Goal: Task Accomplishment & Management: Use online tool/utility

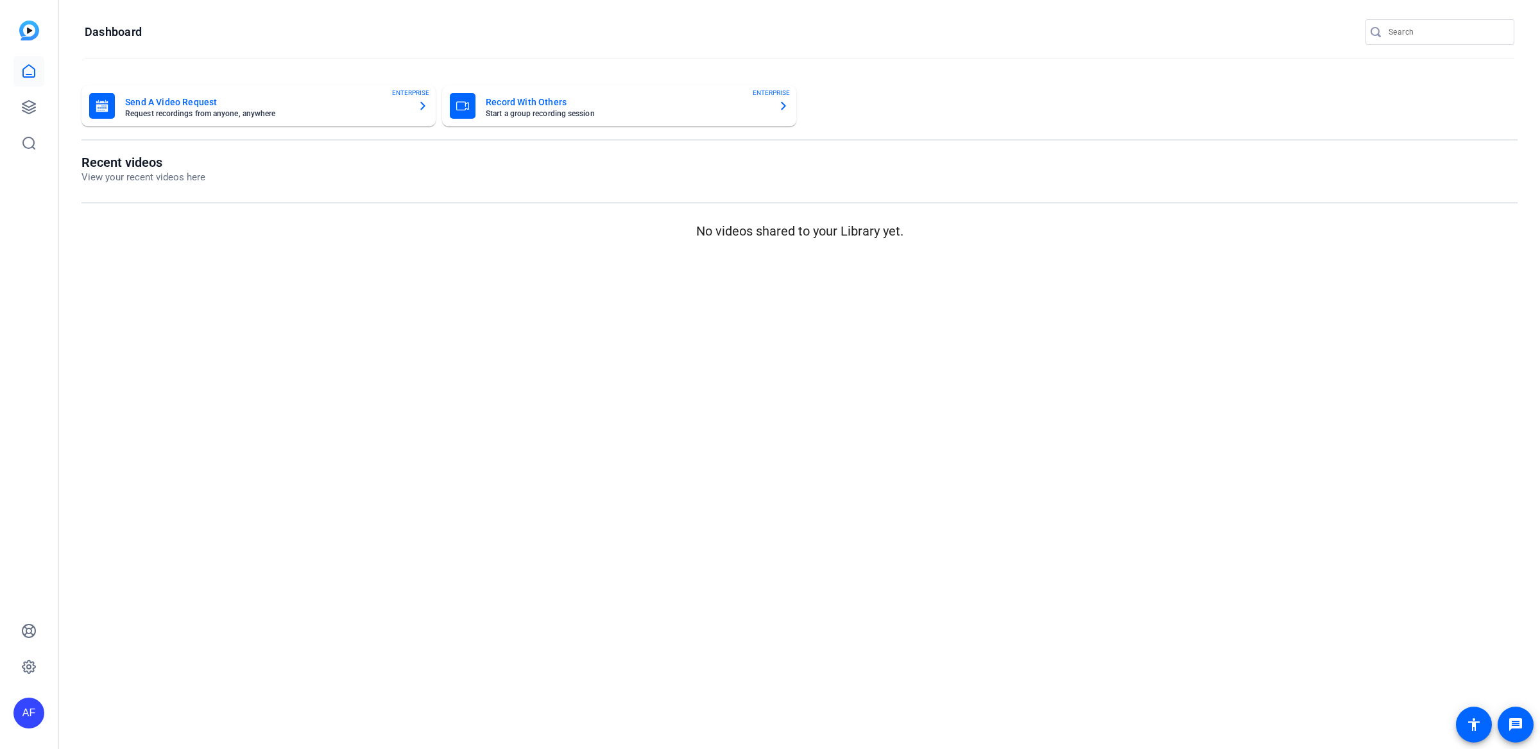
type input "[EMAIL_ADDRESS][DOMAIN_NAME]"
click at [29, 107] on div at bounding box center [770, 374] width 1540 height 749
click at [29, 107] on icon at bounding box center [28, 107] width 13 height 13
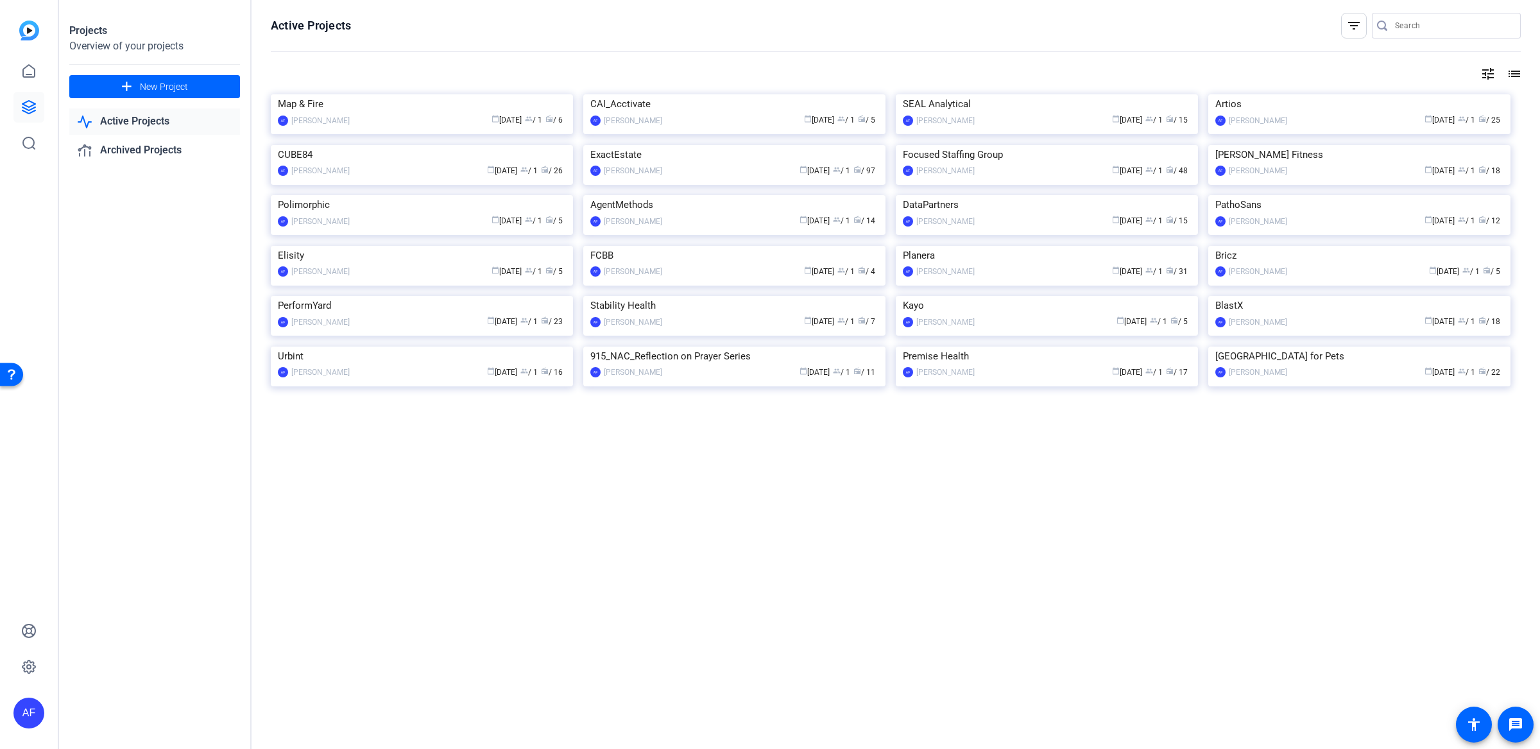
click at [1436, 22] on input "Search" at bounding box center [1453, 25] width 116 height 15
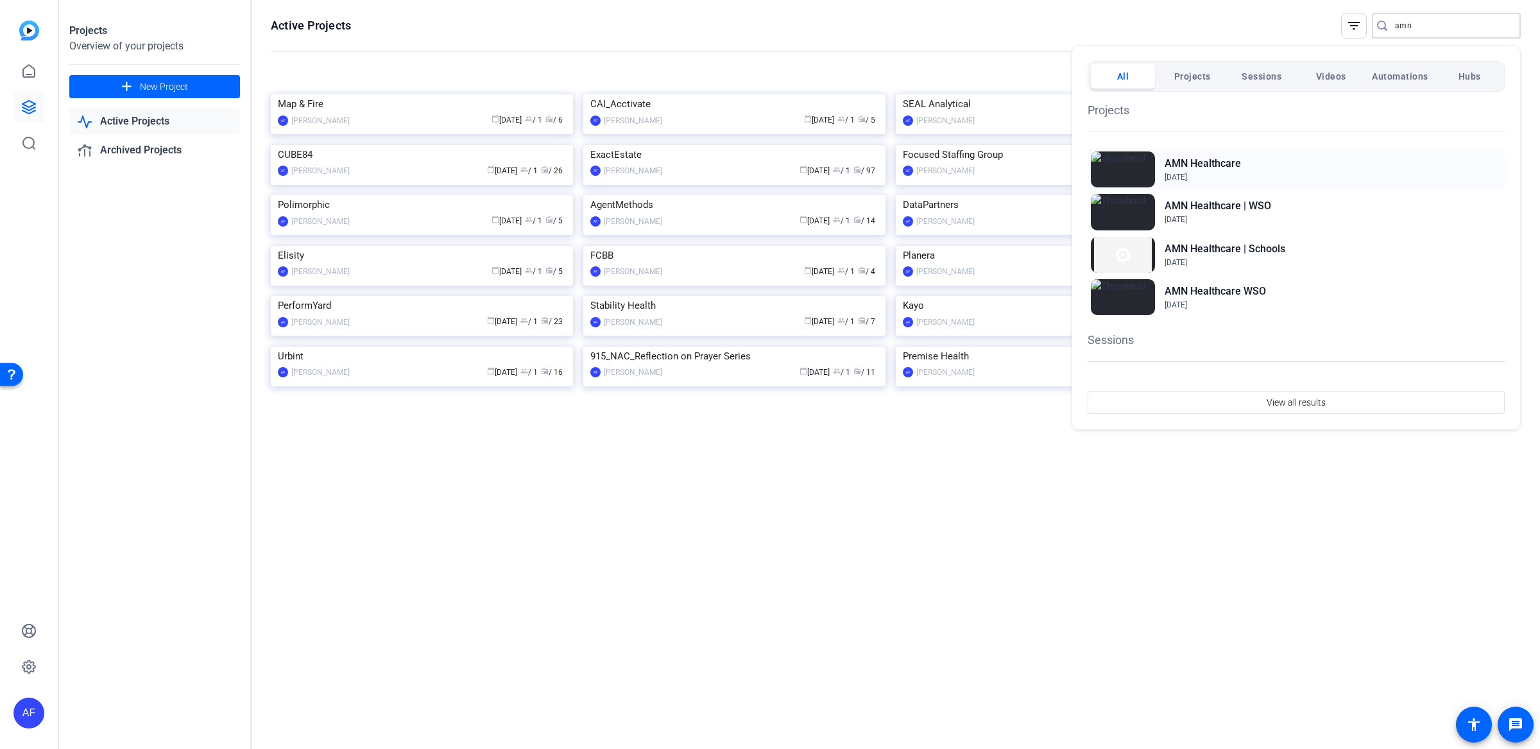
type input "amn"
click at [1248, 182] on div "AMN Healthcare Jun 20, 2024" at bounding box center [1296, 169] width 417 height 42
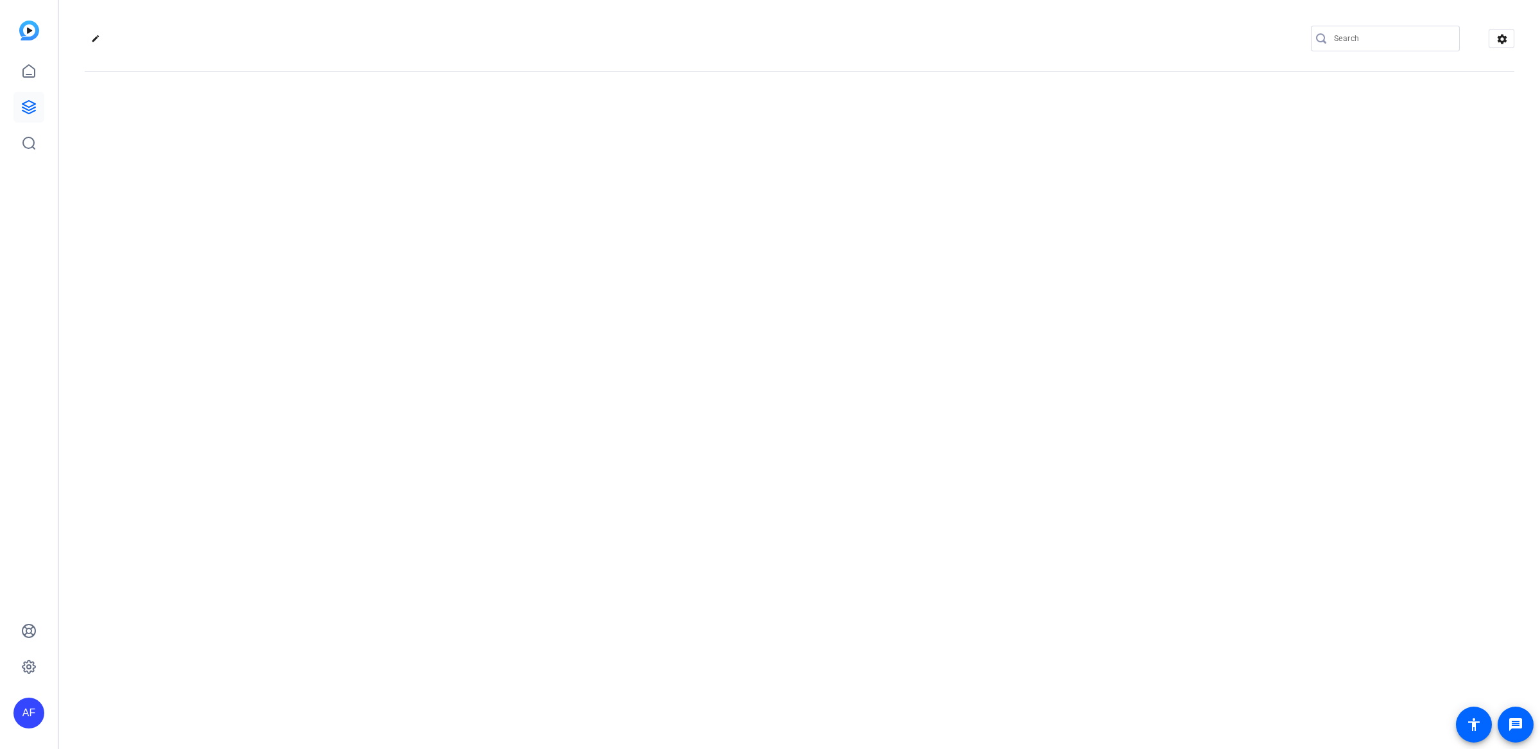
type input "[EMAIL_ADDRESS][DOMAIN_NAME]"
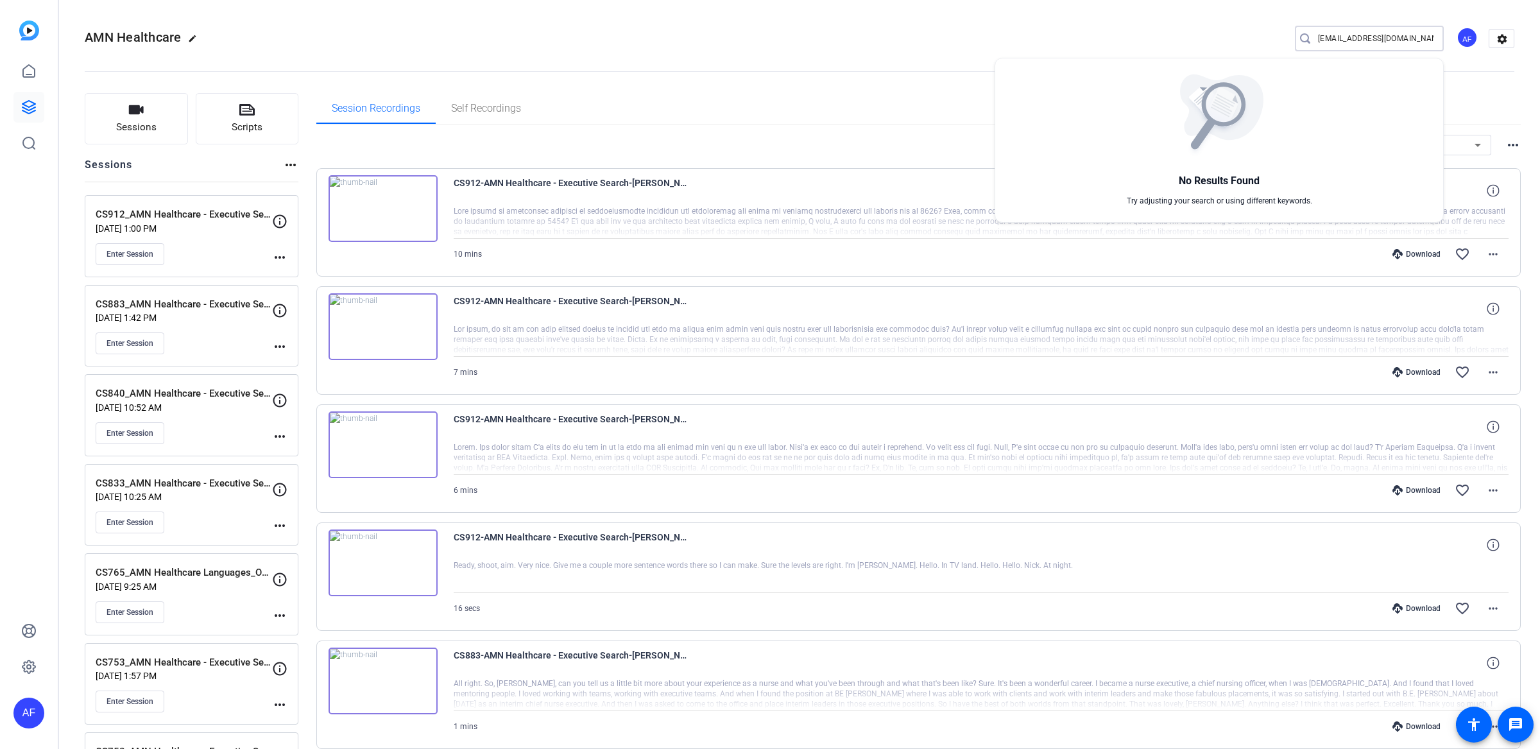
click at [153, 112] on div at bounding box center [770, 374] width 1540 height 749
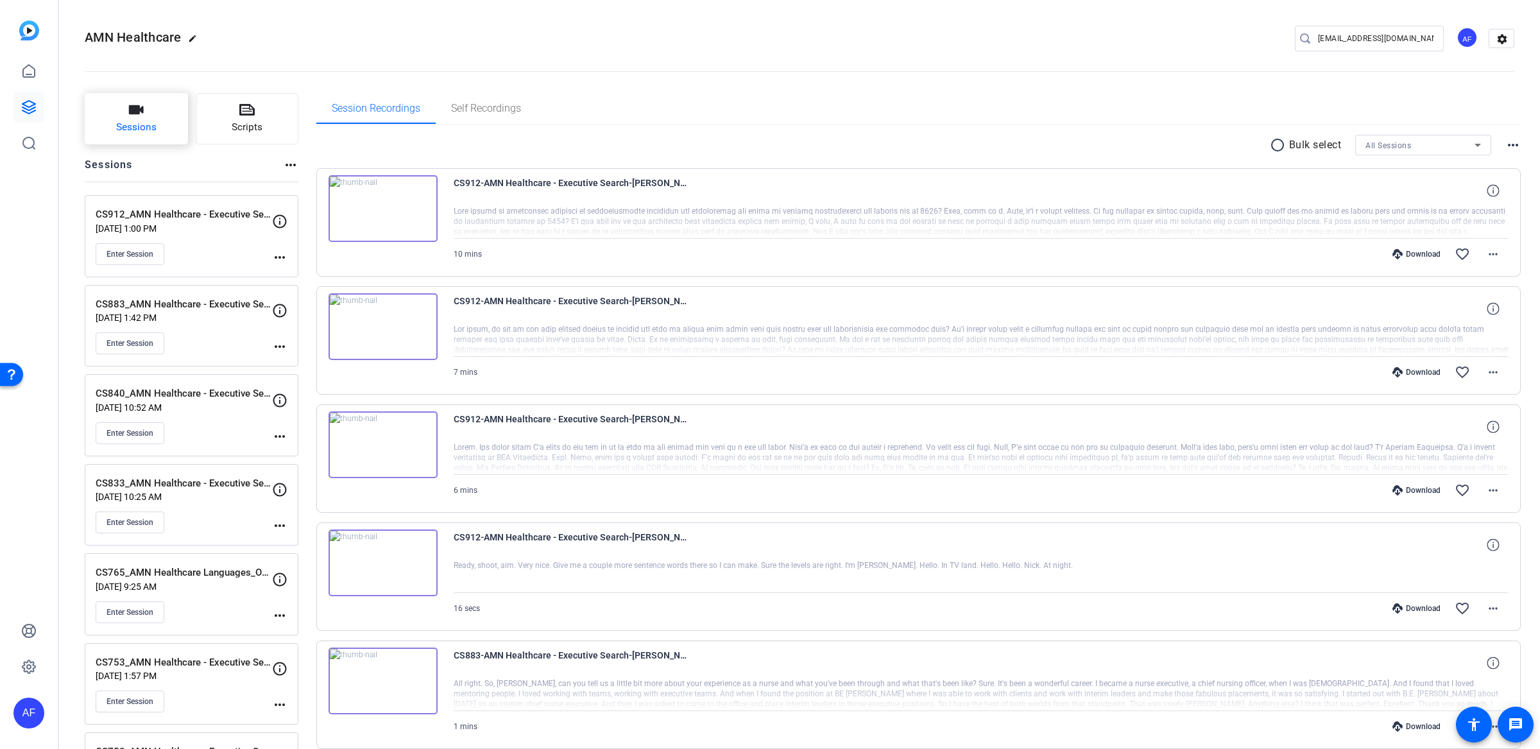
click at [136, 124] on span "Sessions" at bounding box center [136, 127] width 40 height 15
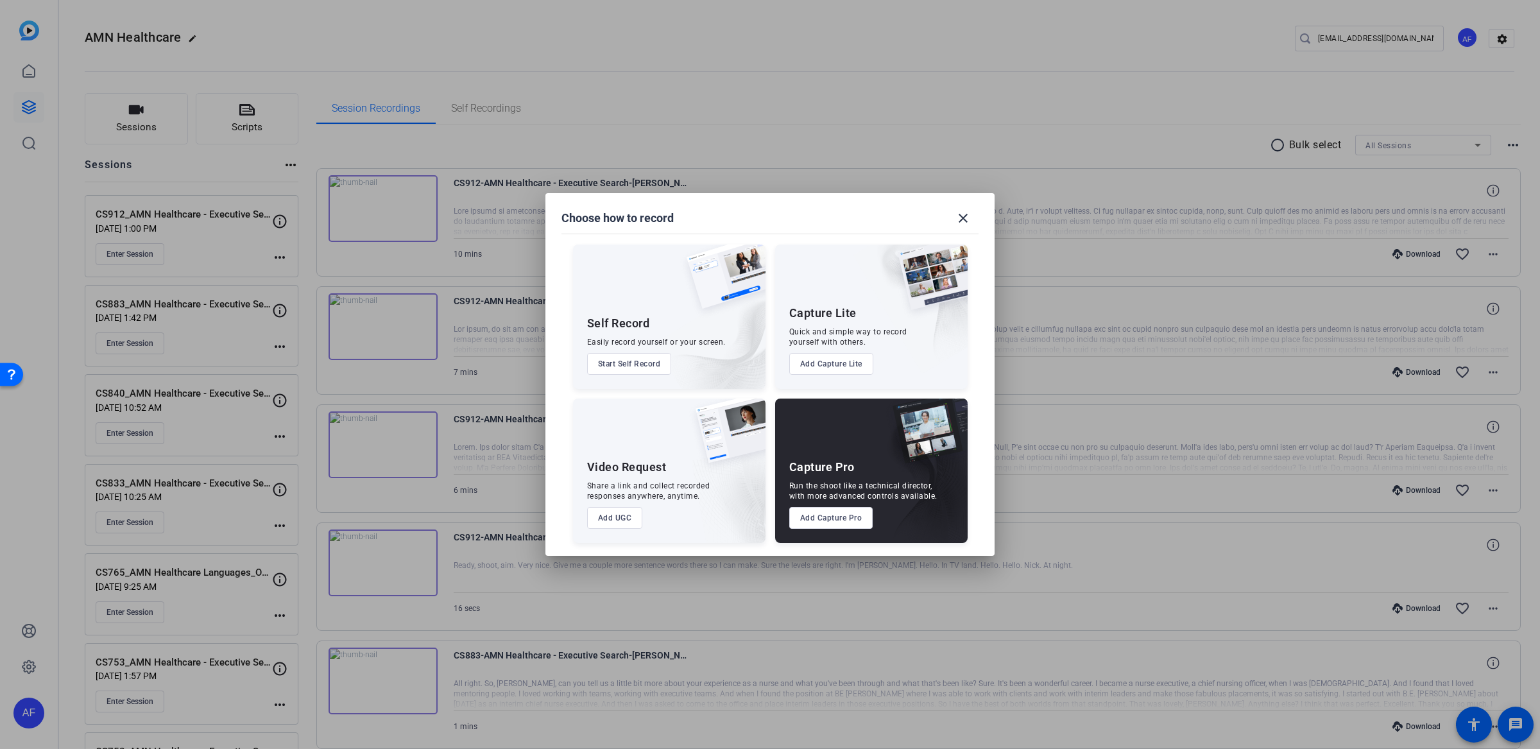
click at [841, 517] on button "Add Capture Pro" at bounding box center [831, 518] width 84 height 22
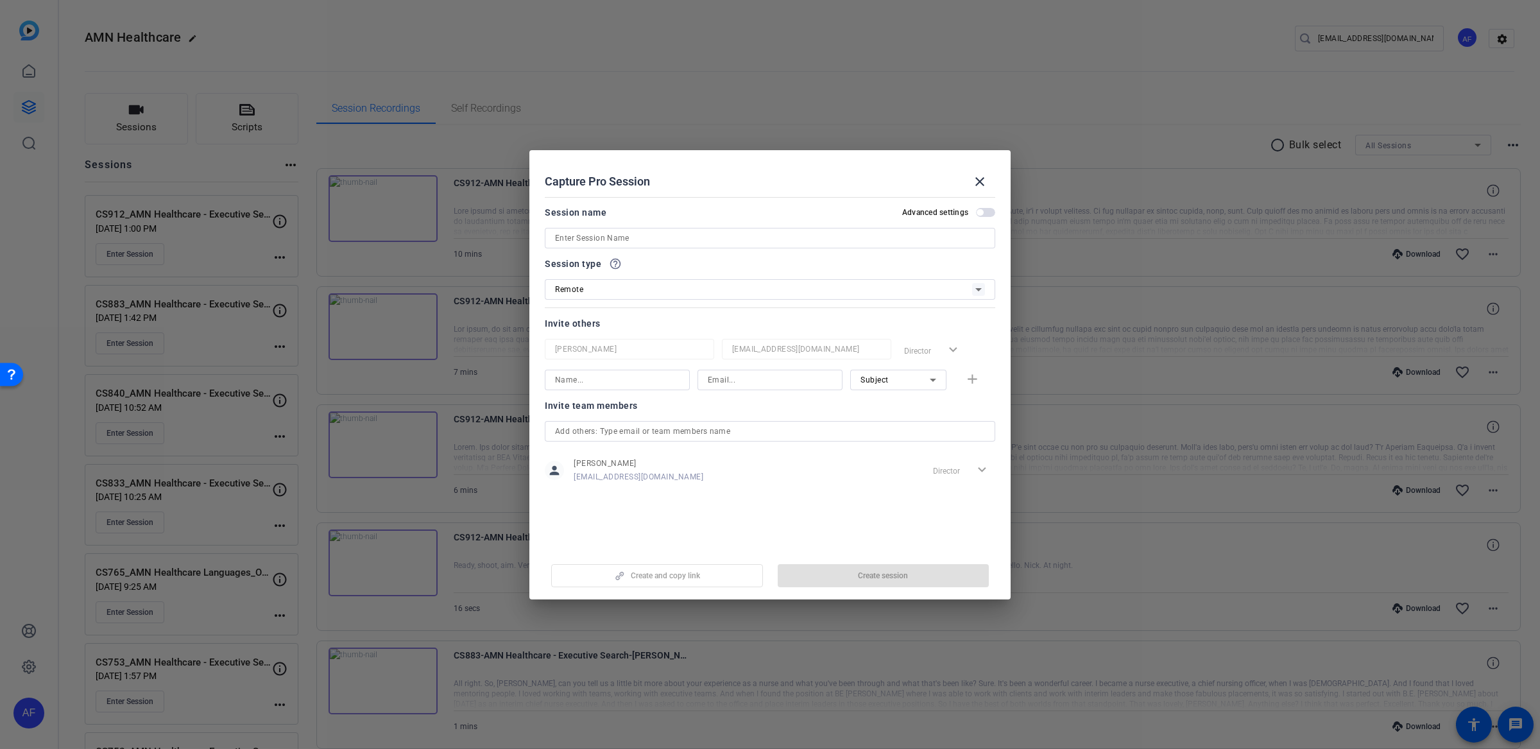
click at [578, 236] on input at bounding box center [770, 237] width 430 height 15
paste input "CS913_AMN Healthcare - Executive Search_Elizabeth Petro"
type input "CS913_AMN Healthcare - Executive Search_Elizabeth Petro"
click at [875, 574] on span "Create session" at bounding box center [883, 576] width 50 height 10
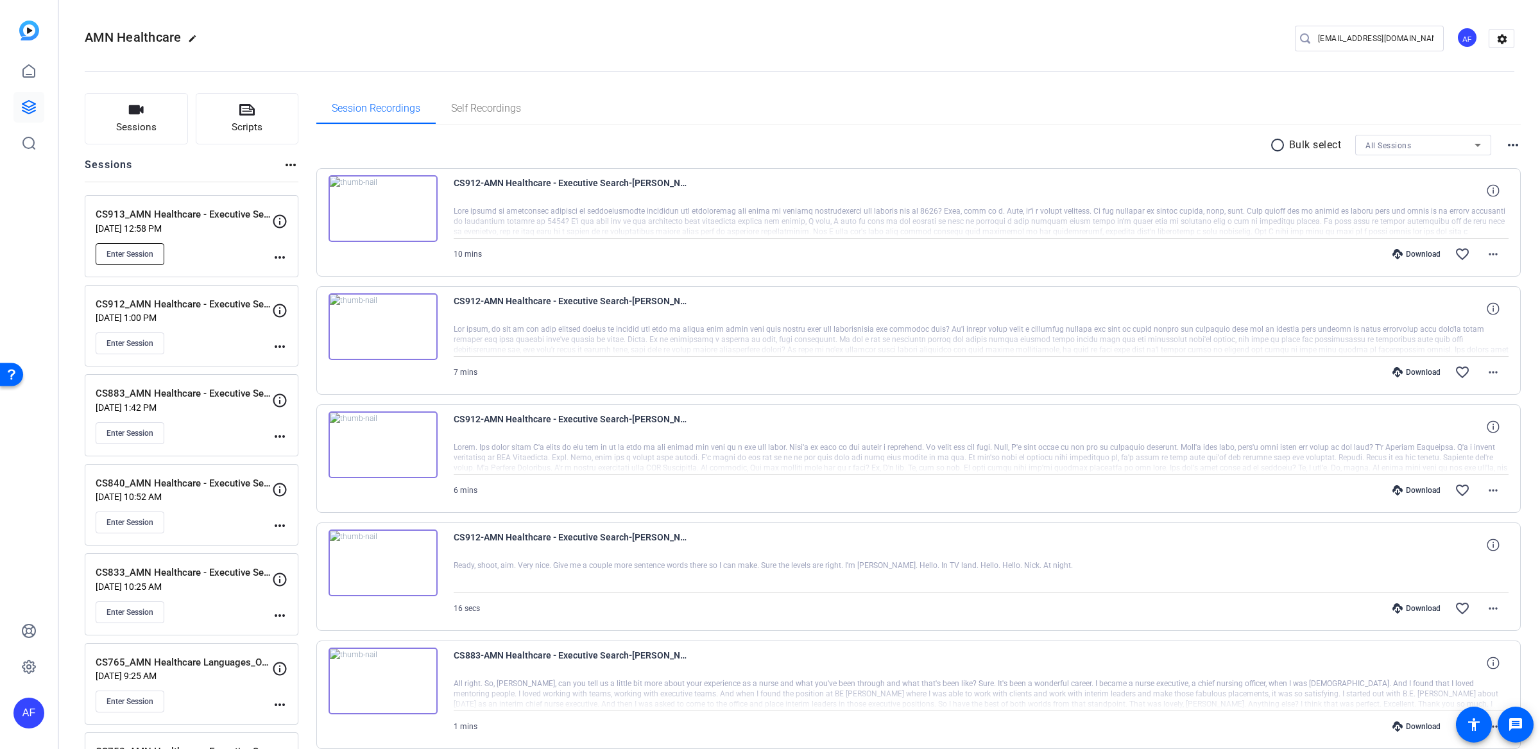
click at [138, 249] on span "Enter Session" at bounding box center [130, 254] width 47 height 10
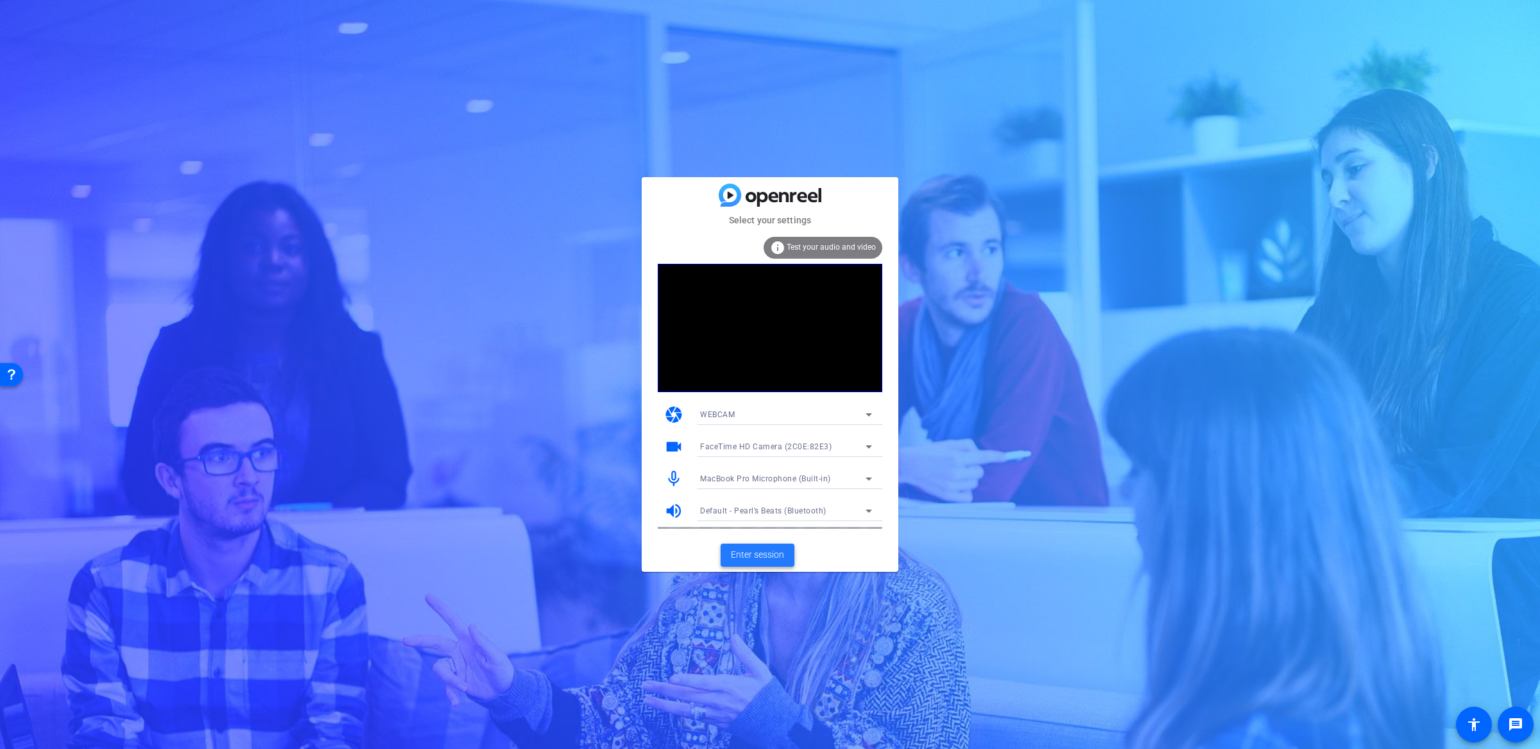
click at [755, 556] on span "Enter session" at bounding box center [757, 554] width 53 height 13
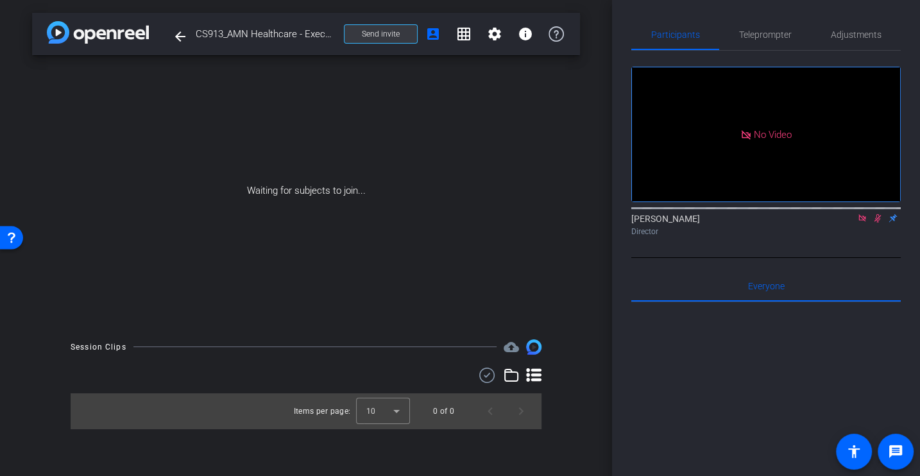
click at [383, 41] on span at bounding box center [381, 34] width 73 height 31
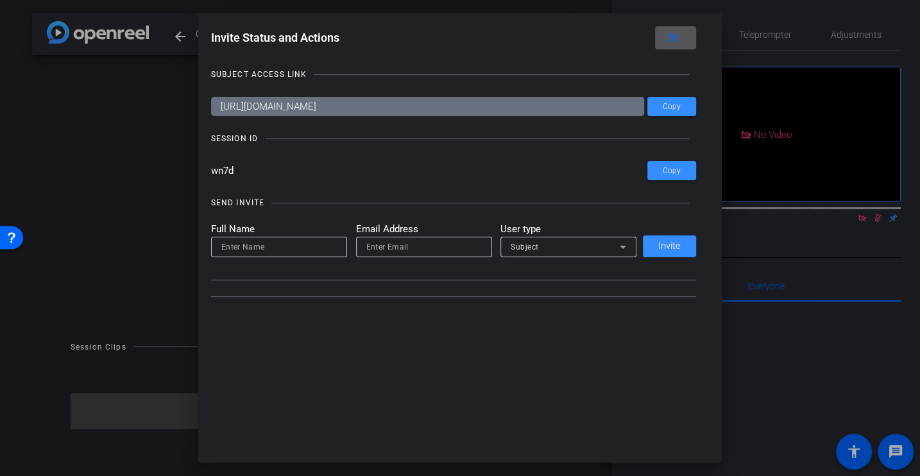
type input "team@yourlocalstudio.com"
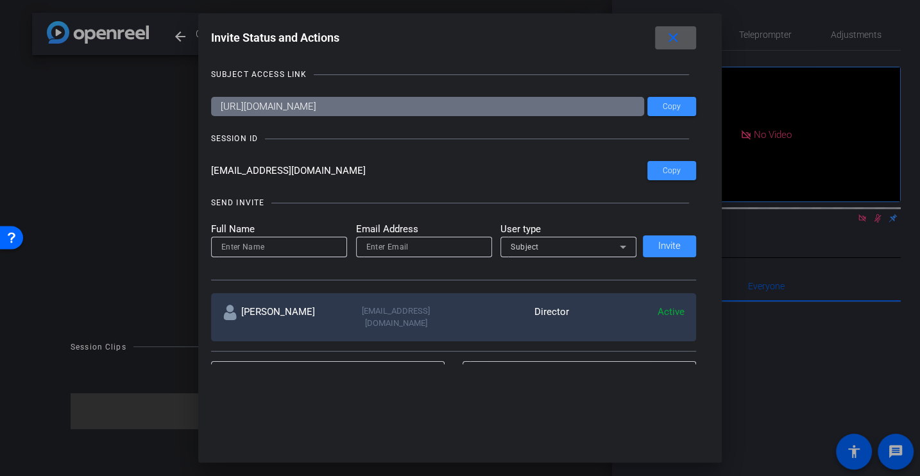
click at [671, 44] on mat-icon "close" at bounding box center [674, 38] width 16 height 16
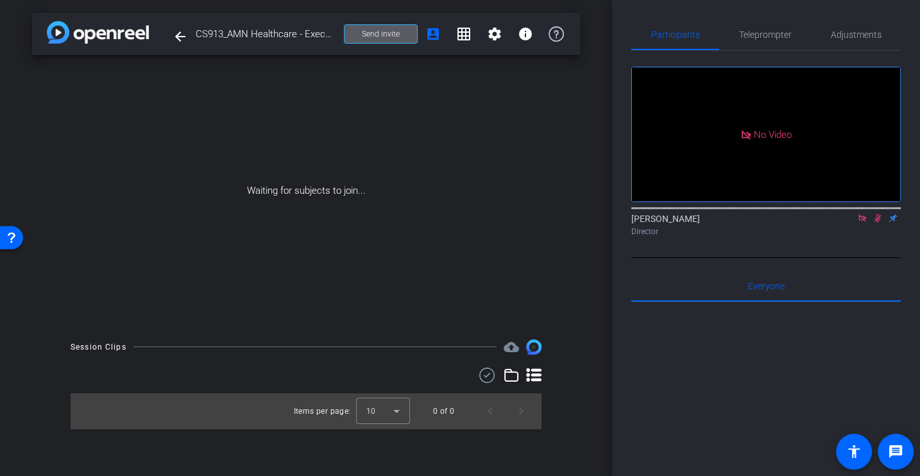
click at [406, 28] on span at bounding box center [381, 34] width 73 height 31
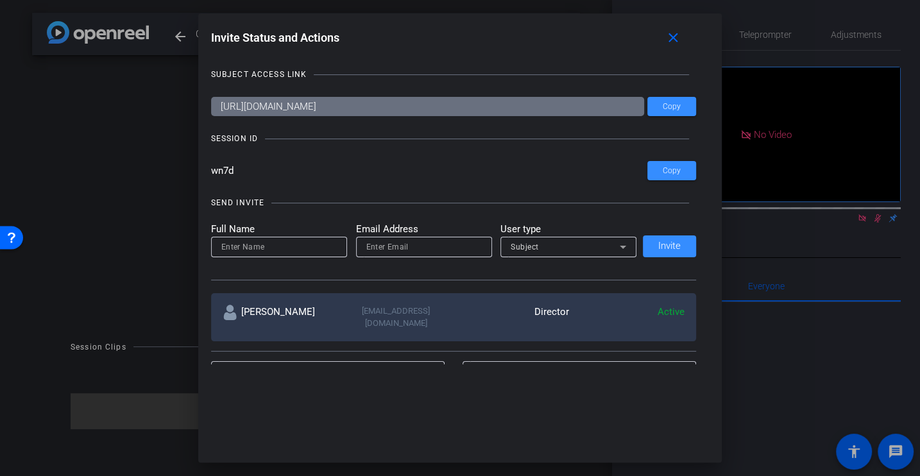
drag, startPoint x: 255, startPoint y: 168, endPoint x: 155, endPoint y: 166, distance: 99.5
click at [155, 166] on div "Invite Status and Actions close SUBJECT ACCESS LINK https://capture.openreel.co…" at bounding box center [460, 238] width 920 height 476
click at [673, 33] on mat-icon "close" at bounding box center [674, 38] width 16 height 16
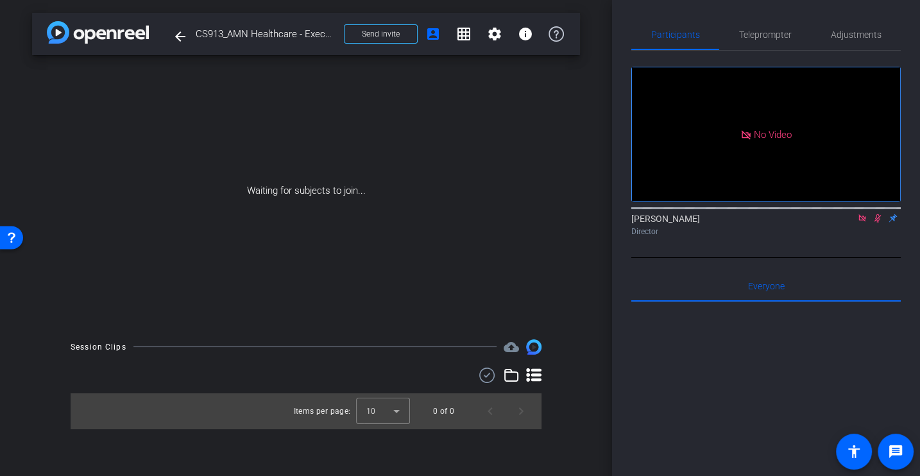
click at [859, 221] on icon at bounding box center [862, 217] width 7 height 7
click at [858, 223] on icon at bounding box center [863, 218] width 10 height 9
click at [717, 384] on div at bounding box center [767, 461] width 270 height 318
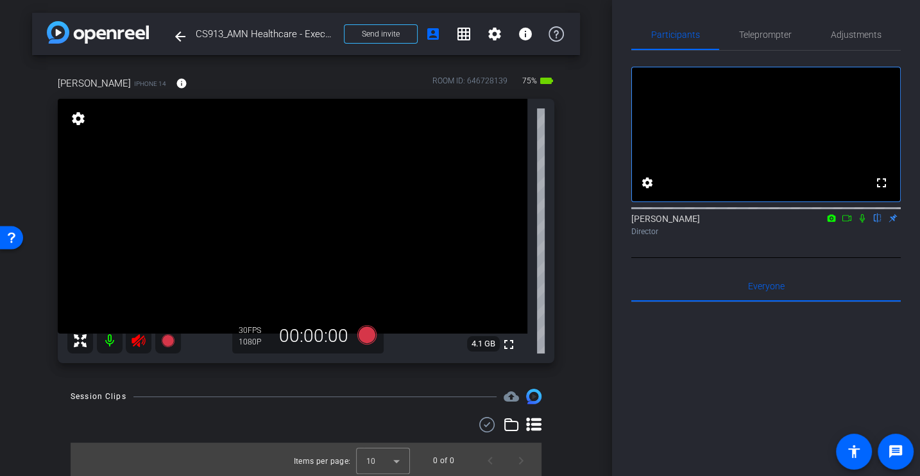
click at [220, 400] on div "Session Clips cloud_upload" at bounding box center [306, 396] width 471 height 15
click at [139, 338] on icon at bounding box center [138, 340] width 13 height 13
click at [601, 393] on div "arrow_back CS913_AMN Healthcare - Executive Search_Elizabeth Petro Back to proj…" at bounding box center [306, 238] width 612 height 476
click at [861, 223] on icon at bounding box center [862, 218] width 5 height 8
click at [375, 32] on span "Send invite" at bounding box center [381, 34] width 38 height 10
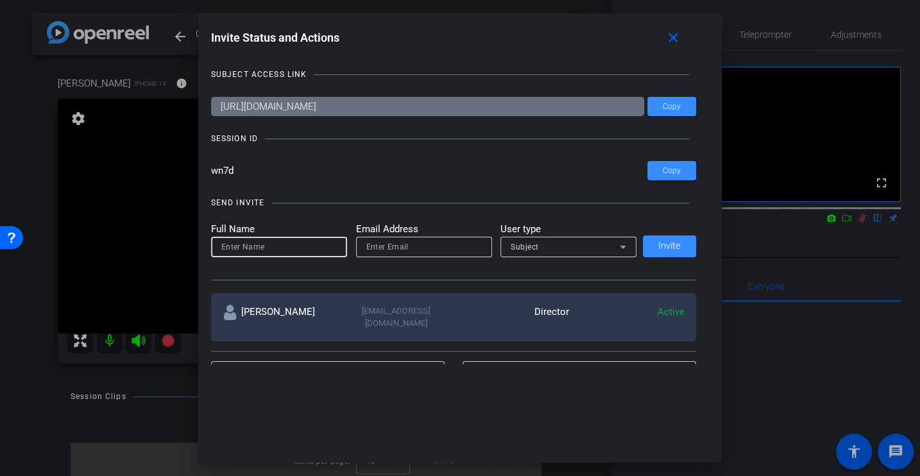
click at [255, 253] on input at bounding box center [279, 246] width 116 height 15
type input "Tahirah"
click at [388, 241] on input "email" at bounding box center [424, 246] width 116 height 15
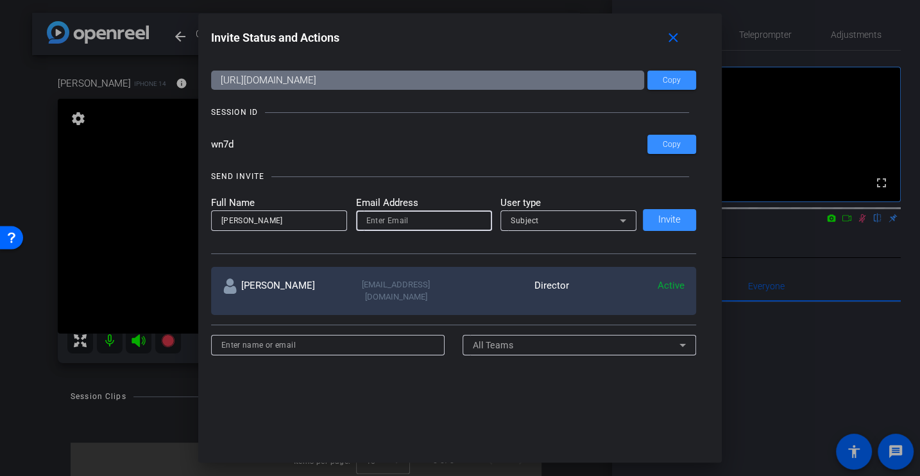
paste input "tahirah.francis@amnhealthcare.com"
type input "tahirah.francis@amnhealthcare.com"
click at [599, 214] on div "Subject" at bounding box center [565, 220] width 109 height 16
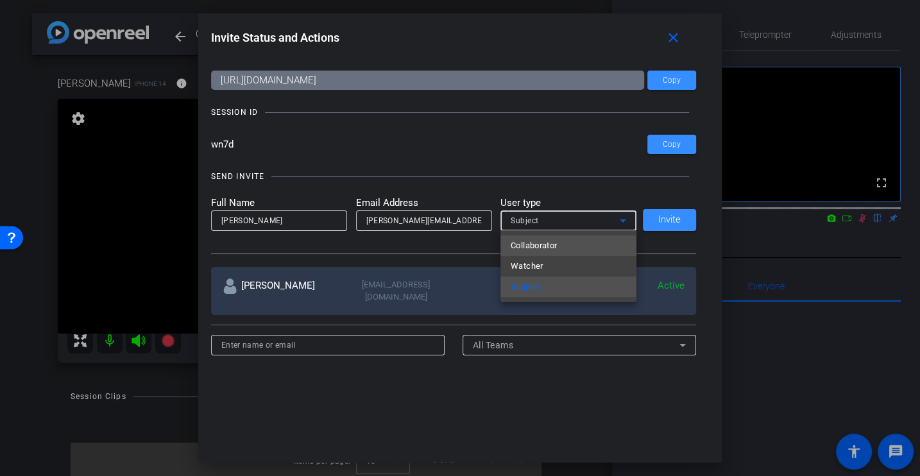
click at [562, 244] on mat-option "Collaborator" at bounding box center [569, 246] width 136 height 21
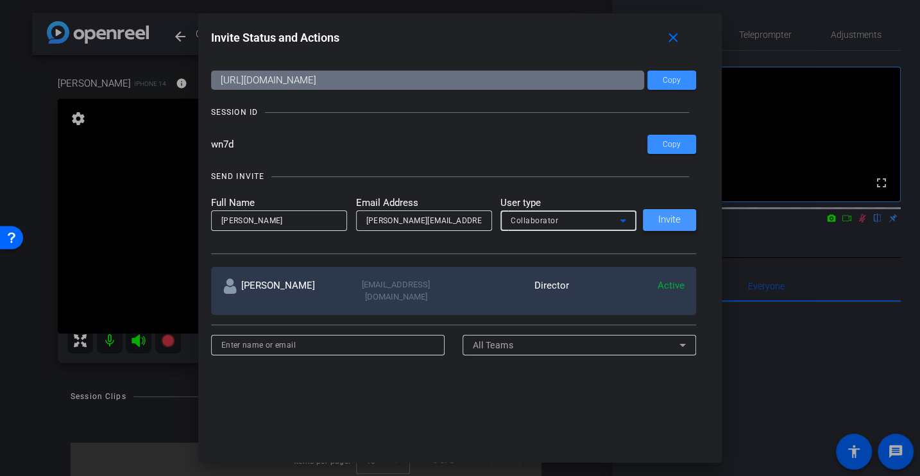
click at [660, 218] on span "Invite" at bounding box center [670, 220] width 22 height 10
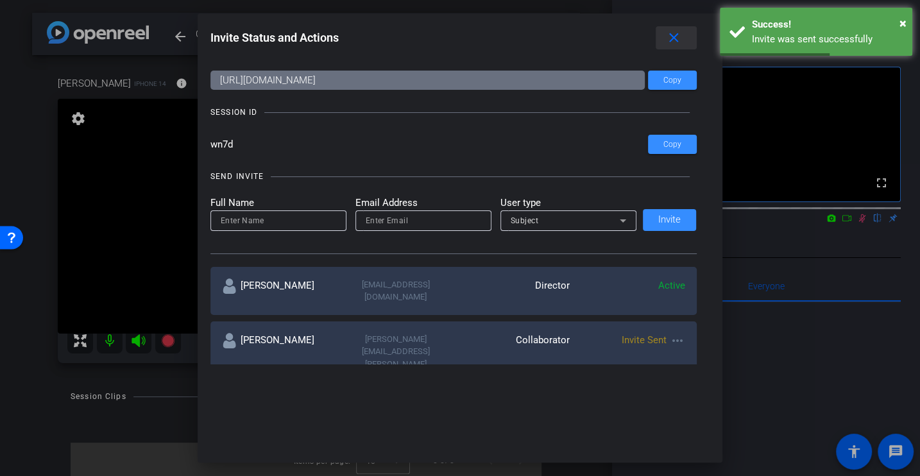
click at [680, 36] on mat-icon "close" at bounding box center [674, 38] width 16 height 16
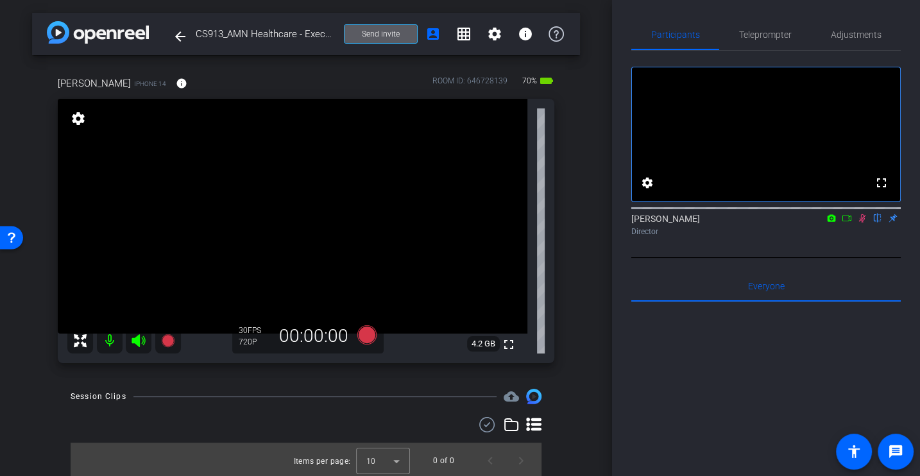
click at [862, 223] on icon at bounding box center [863, 218] width 10 height 9
click at [856, 37] on span "Adjustments" at bounding box center [856, 34] width 51 height 9
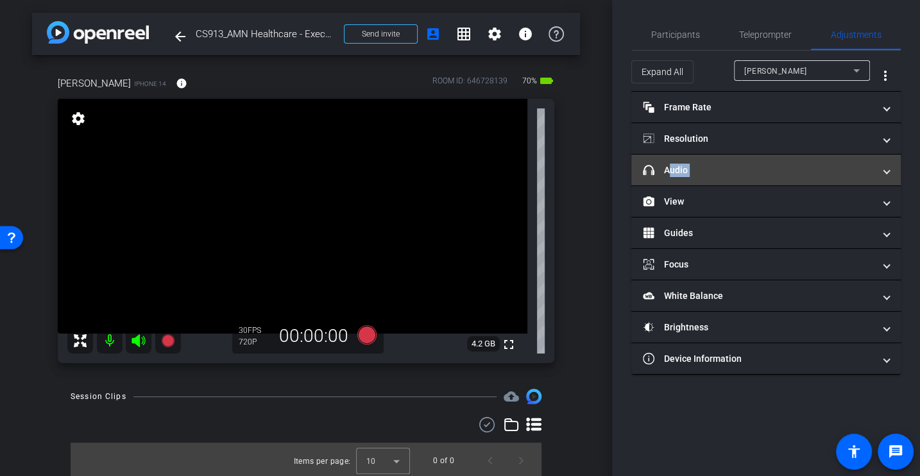
drag, startPoint x: 693, startPoint y: 202, endPoint x: 689, endPoint y: 160, distance: 42.5
click at [689, 160] on mat-accordion "Frame Rate Frame Rate navigate_before 24 25 30 navigate_next Resolution navigat…" at bounding box center [767, 233] width 270 height 283
click at [689, 160] on mat-expansion-panel-header "headphone icon Audio" at bounding box center [767, 170] width 270 height 31
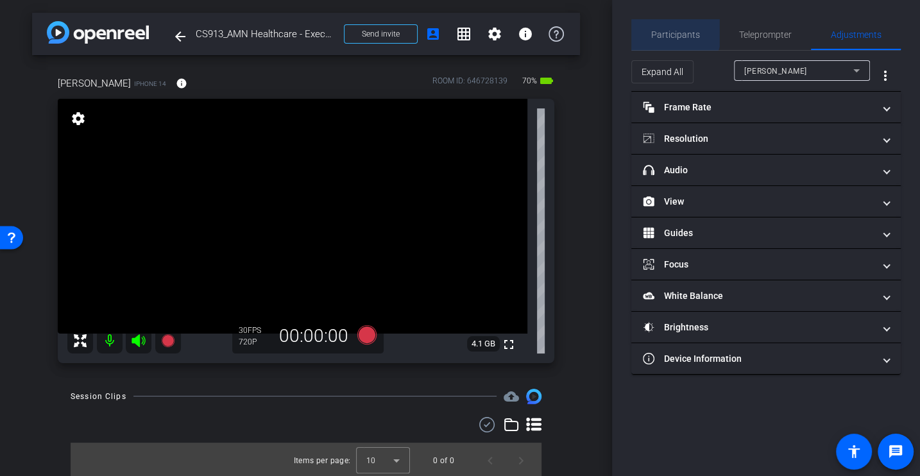
click at [666, 30] on span "Participants" at bounding box center [675, 34] width 49 height 9
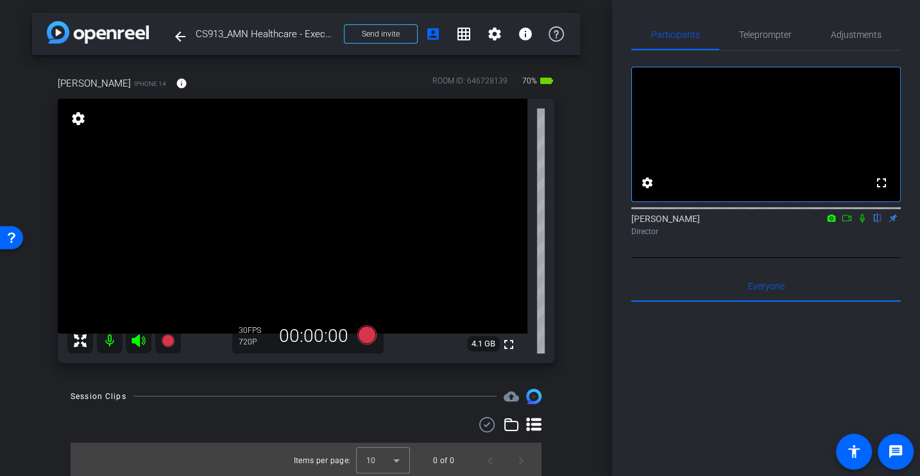
click at [690, 353] on div at bounding box center [767, 461] width 270 height 318
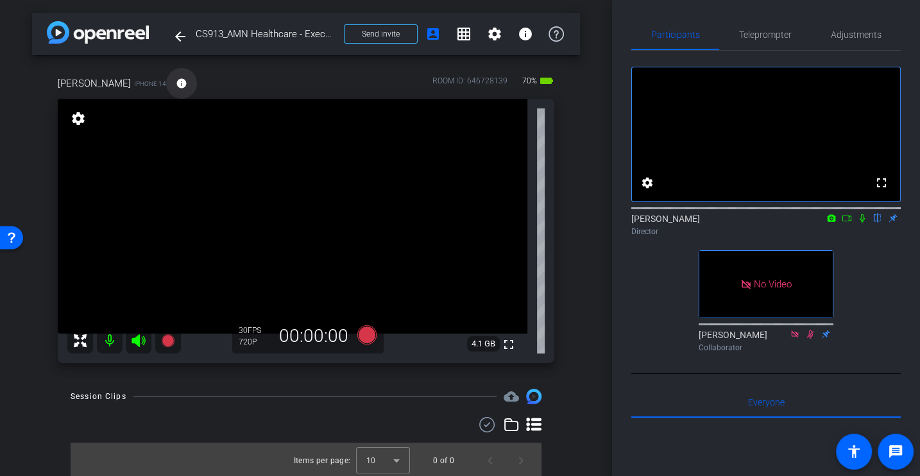
click at [176, 85] on mat-icon "info" at bounding box center [182, 84] width 12 height 12
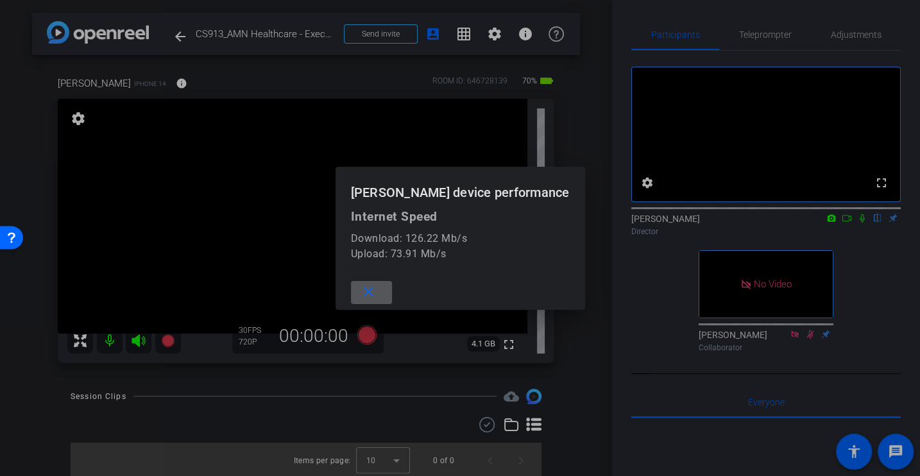
click at [388, 303] on span at bounding box center [371, 292] width 41 height 31
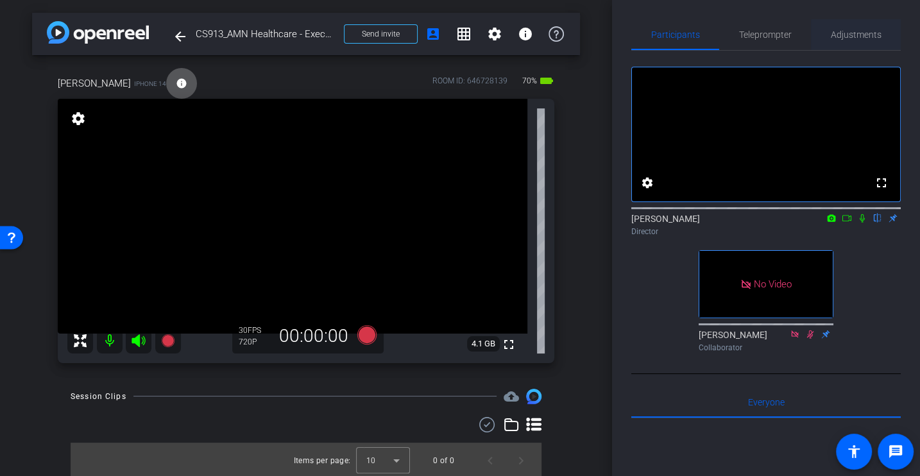
click at [873, 32] on span "Adjustments" at bounding box center [856, 34] width 51 height 9
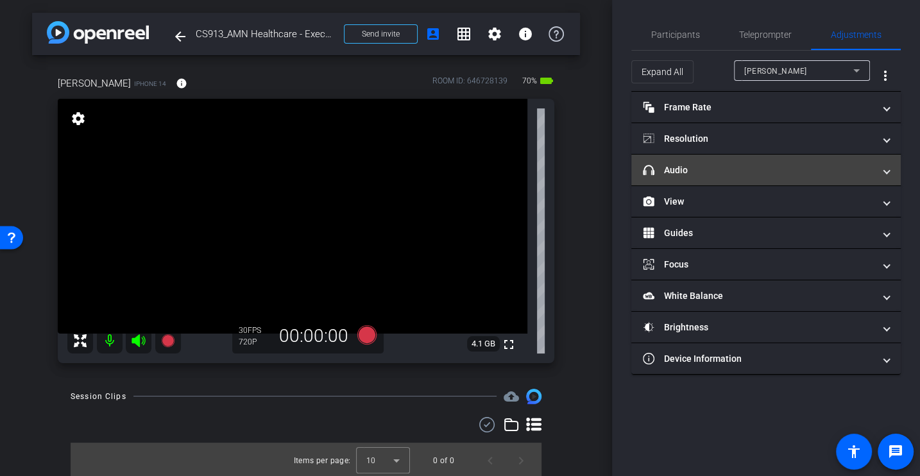
click at [688, 167] on mat-panel-title "headphone icon Audio" at bounding box center [758, 170] width 231 height 13
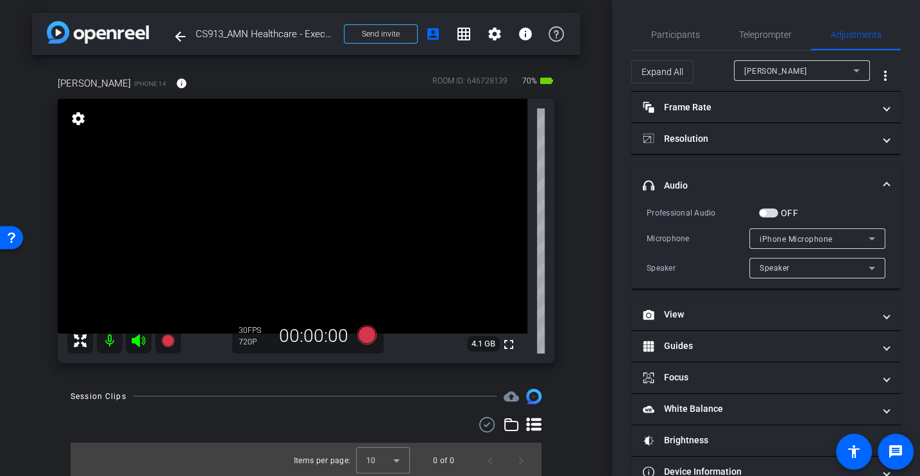
click at [695, 220] on div "Professional Audio OFF Microphone iPhone Microphone Speaker Speaker" at bounding box center [766, 242] width 239 height 73
click at [685, 248] on div "Professional Audio OFF Microphone iPhone Microphone Speaker Speaker" at bounding box center [766, 242] width 239 height 73
click at [680, 262] on div "Speaker" at bounding box center [698, 268] width 103 height 13
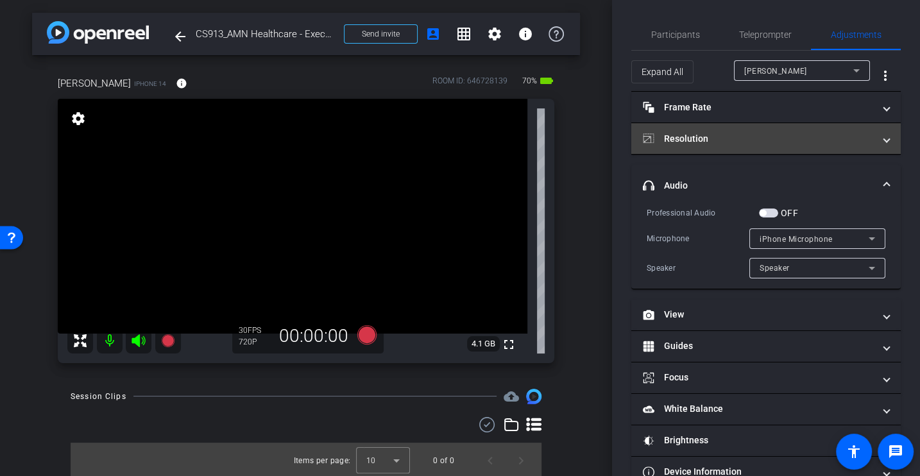
click at [697, 139] on mat-panel-title "Resolution" at bounding box center [758, 138] width 231 height 13
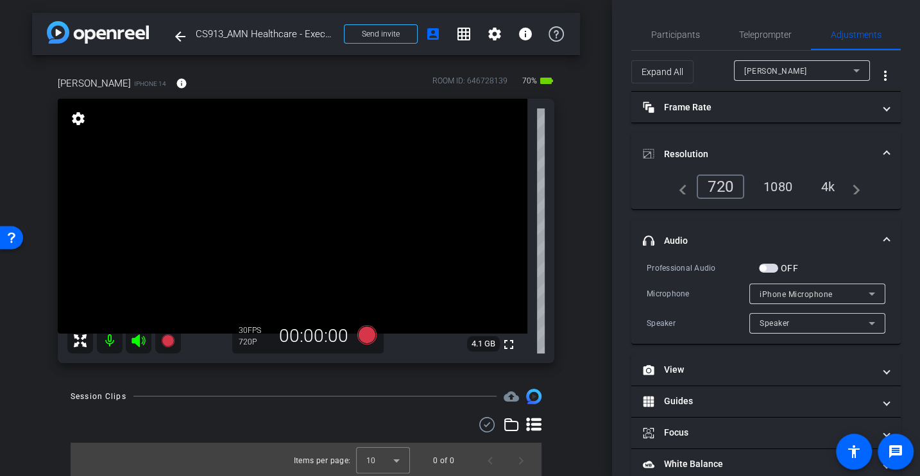
click at [832, 194] on div "4k" at bounding box center [828, 187] width 33 height 22
click at [686, 275] on div "Professional Audio OFF Microphone iPhone Microphone Speaker Speaker" at bounding box center [766, 297] width 239 height 73
click at [684, 272] on div "Professional Audio" at bounding box center [703, 268] width 112 height 13
click at [766, 264] on span "button" at bounding box center [768, 268] width 19 height 9
click at [705, 275] on div "Professional Audio OFF Microphone iPhone Microphone Speaker Speaker" at bounding box center [766, 297] width 239 height 73
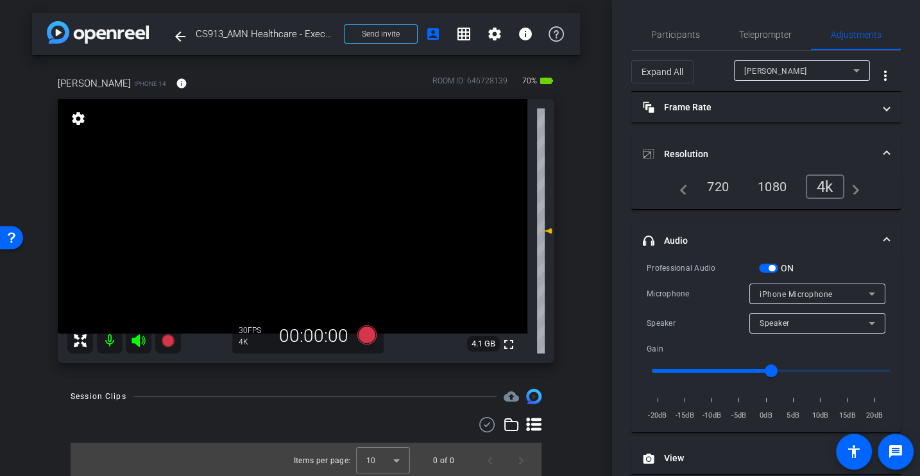
click at [772, 270] on span "button" at bounding box center [772, 268] width 6 height 6
click at [705, 274] on div "Professional Audio ON Microphone iPhone Microphone Speaker Speaker Gain -20dB -…" at bounding box center [766, 341] width 239 height 161
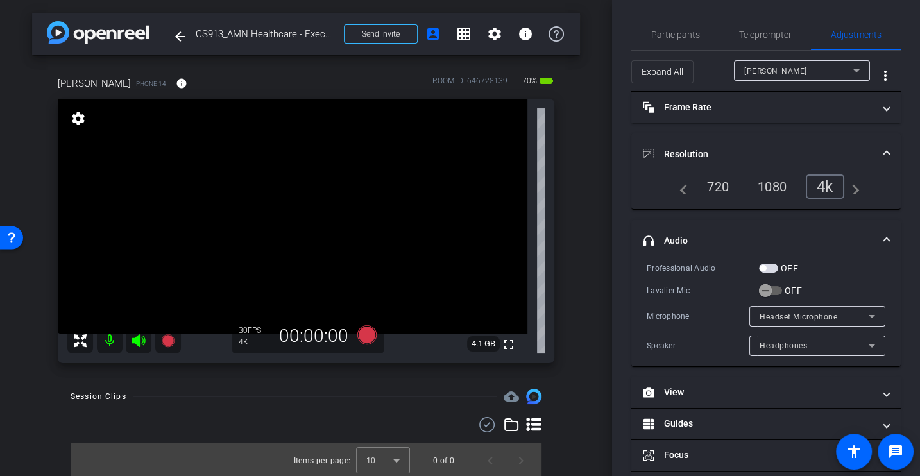
click at [711, 289] on div "Lavalier Mic" at bounding box center [703, 290] width 112 height 13
click at [768, 291] on icon "button" at bounding box center [766, 291] width 12 height 12
click at [707, 299] on div "Professional Audio OFF Lavalier Mic OFF Microphone Headset Microphone Speaker H…" at bounding box center [766, 308] width 239 height 95
click at [702, 297] on div "Professional Audio OFF Lavalier Mic ON Microphone Lavalier Microphone Speaker S…" at bounding box center [766, 308] width 239 height 95
click at [766, 269] on span "button" at bounding box center [763, 268] width 6 height 6
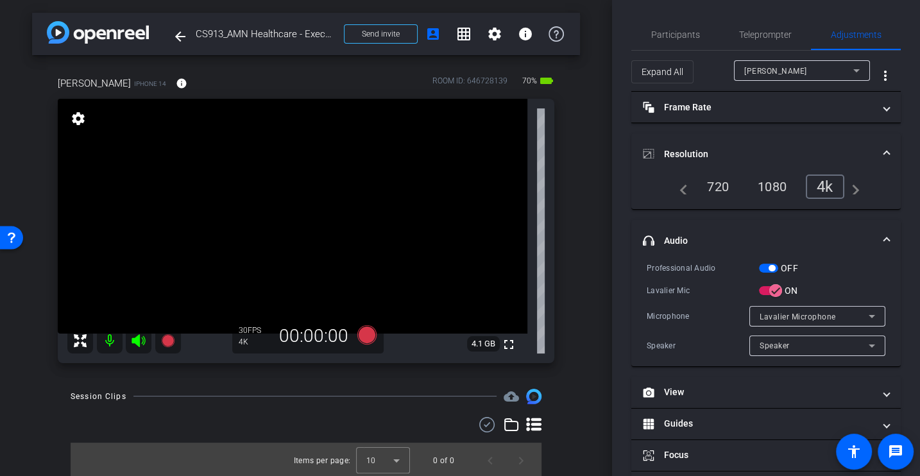
click at [659, 296] on div "Lavalier Mic ON" at bounding box center [766, 290] width 239 height 13
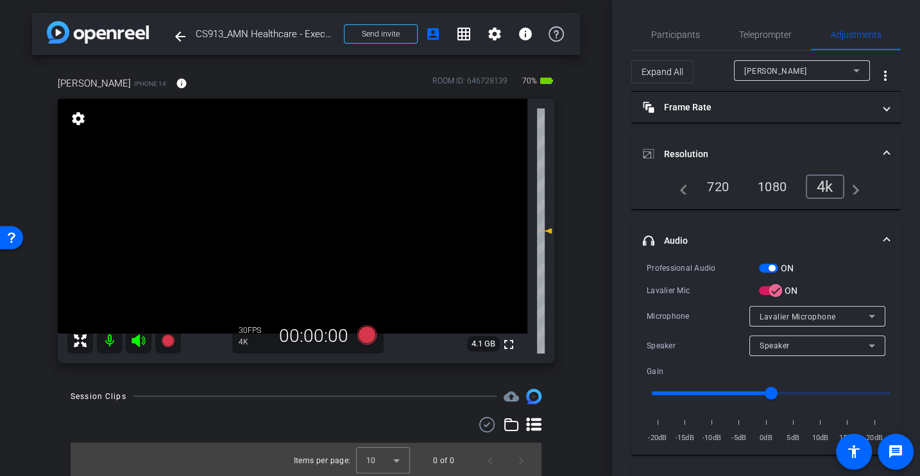
click at [695, 301] on div "Professional Audio ON Lavalier Mic ON Microphone Lavalier Microphone Speaker Sp…" at bounding box center [766, 353] width 239 height 184
click at [680, 26] on span "Participants" at bounding box center [675, 34] width 49 height 31
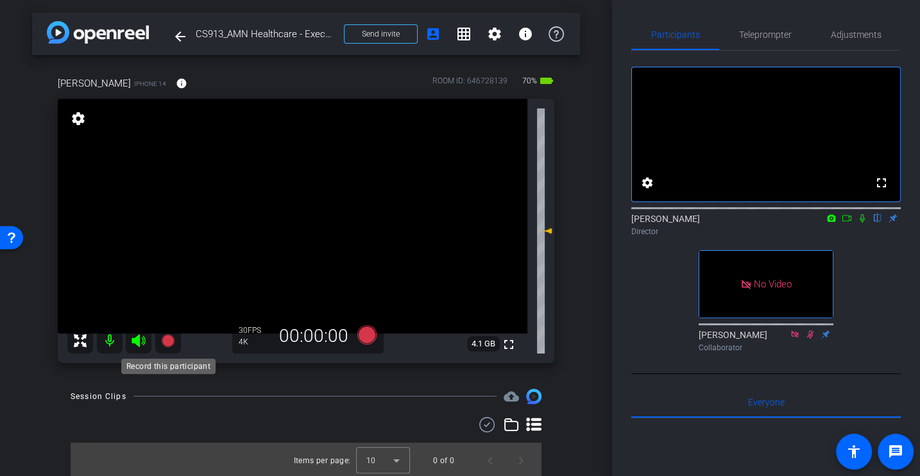
click at [168, 335] on icon at bounding box center [167, 340] width 13 height 13
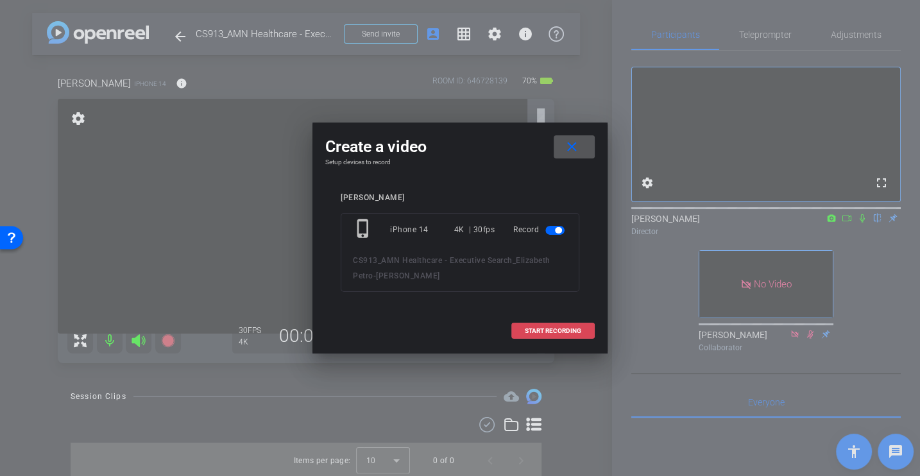
click at [556, 328] on span "START RECORDING" at bounding box center [553, 331] width 56 height 6
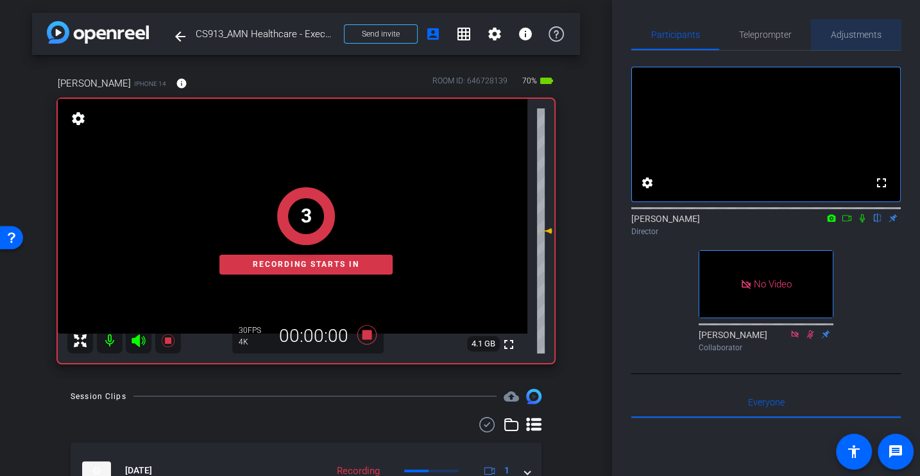
click at [860, 33] on span "Adjustments" at bounding box center [856, 34] width 51 height 9
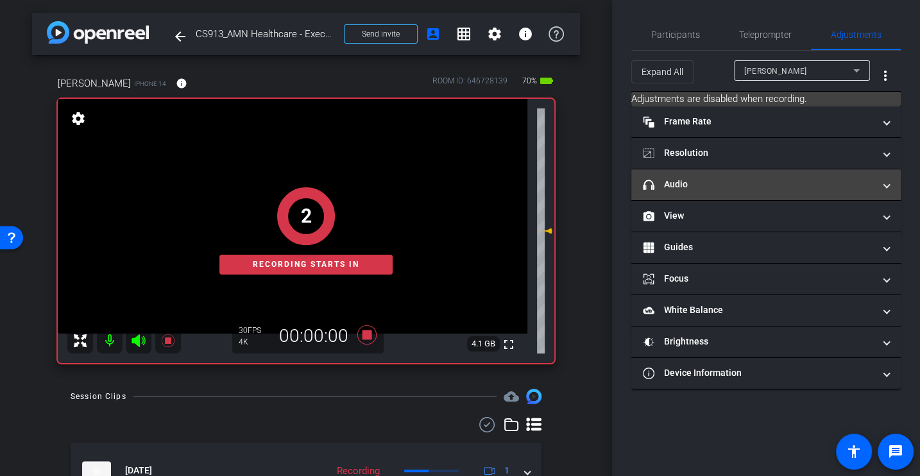
click at [684, 180] on mat-panel-title "headphone icon Audio" at bounding box center [758, 184] width 231 height 13
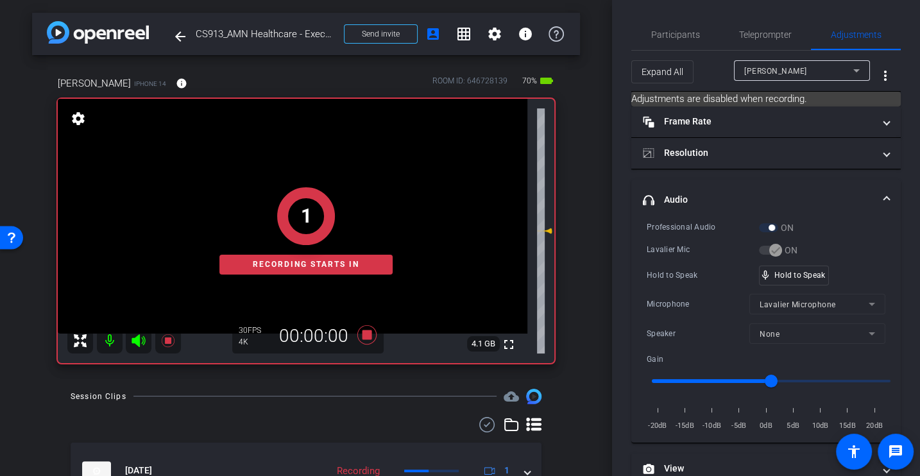
click at [691, 269] on div "Hold to Speak" at bounding box center [703, 275] width 112 height 13
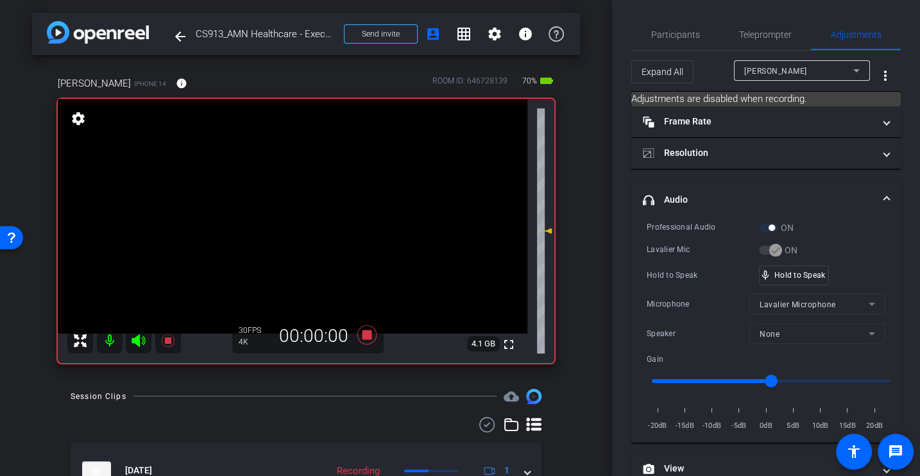
click at [700, 302] on div "Microphone" at bounding box center [698, 304] width 103 height 13
drag, startPoint x: 765, startPoint y: 374, endPoint x: 757, endPoint y: 374, distance: 8.3
type input "-2"
click at [757, 374] on input "range" at bounding box center [772, 381] width 266 height 28
click at [724, 277] on div "Hold to Speak" at bounding box center [703, 275] width 112 height 13
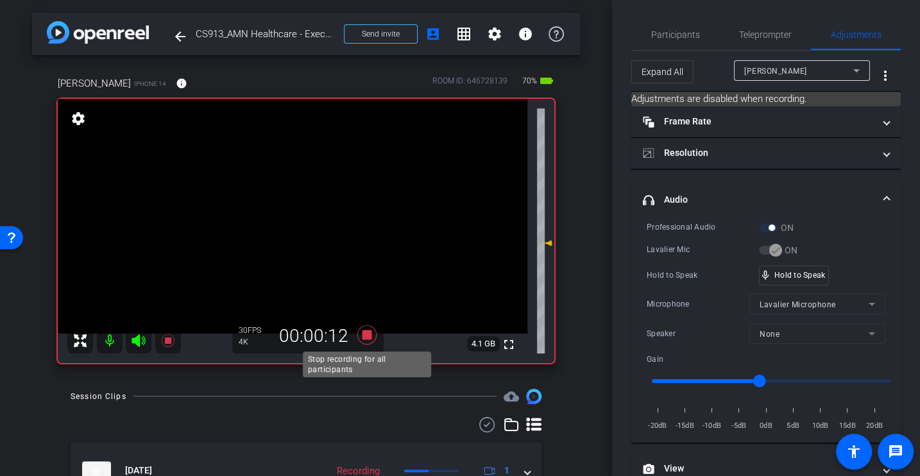
click at [362, 332] on icon at bounding box center [367, 334] width 31 height 23
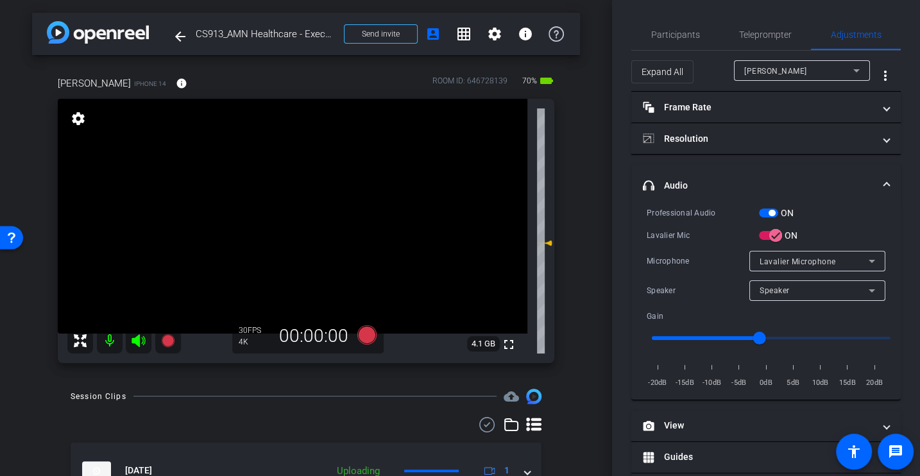
click at [683, 266] on div "Microphone Lavalier Microphone" at bounding box center [766, 261] width 239 height 21
click at [680, 28] on span "Participants" at bounding box center [675, 34] width 49 height 31
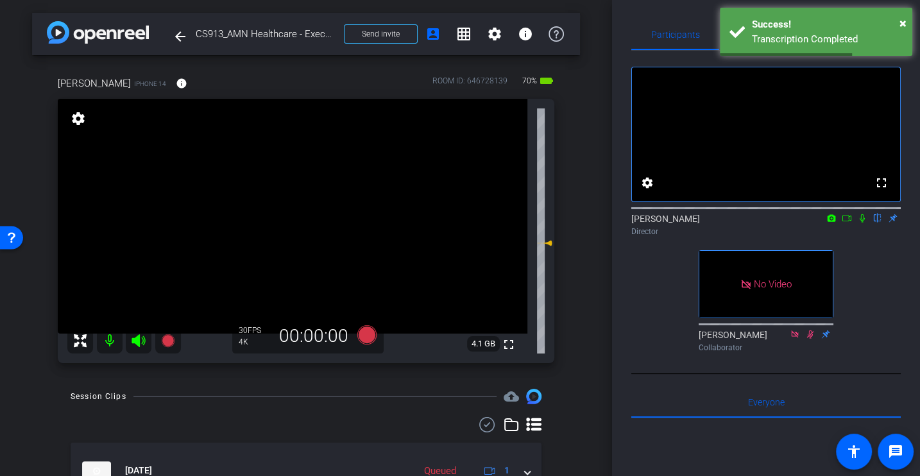
click at [577, 322] on div "Betty Petro iPhone 14 info ROOM ID: 646728139 70% battery_std fullscreen settin…" at bounding box center [306, 215] width 548 height 321
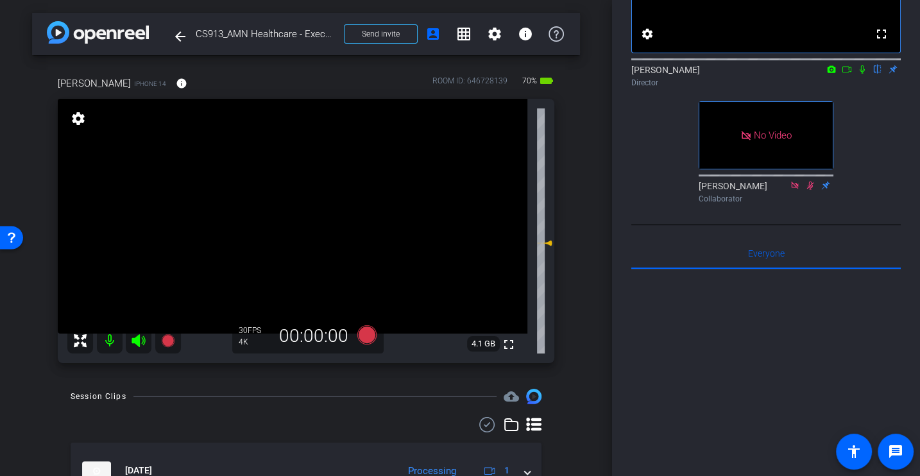
scroll to position [68, 0]
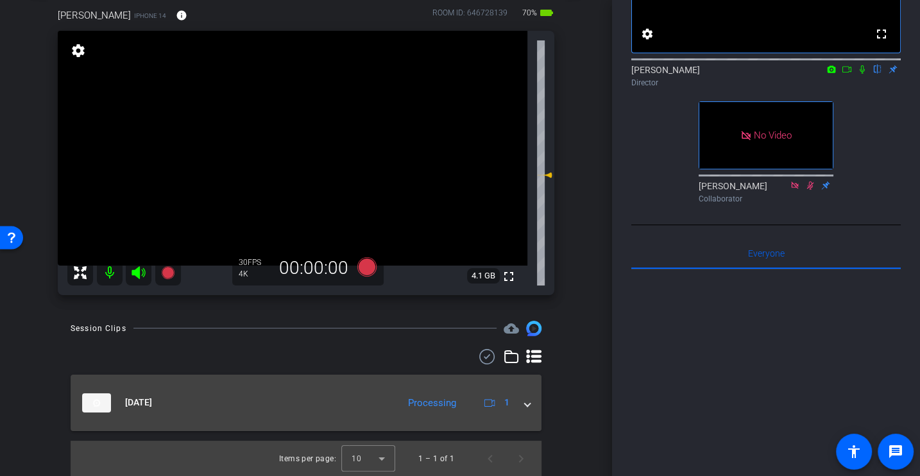
click at [527, 401] on span at bounding box center [527, 402] width 5 height 13
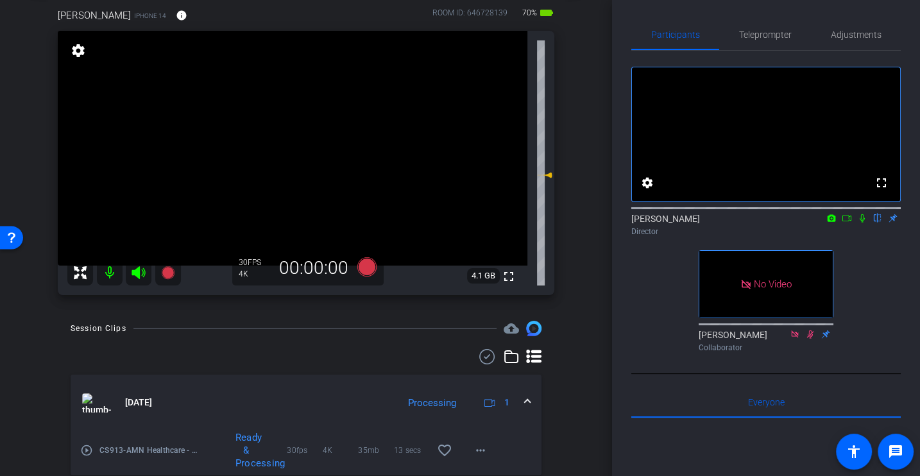
scroll to position [6, 0]
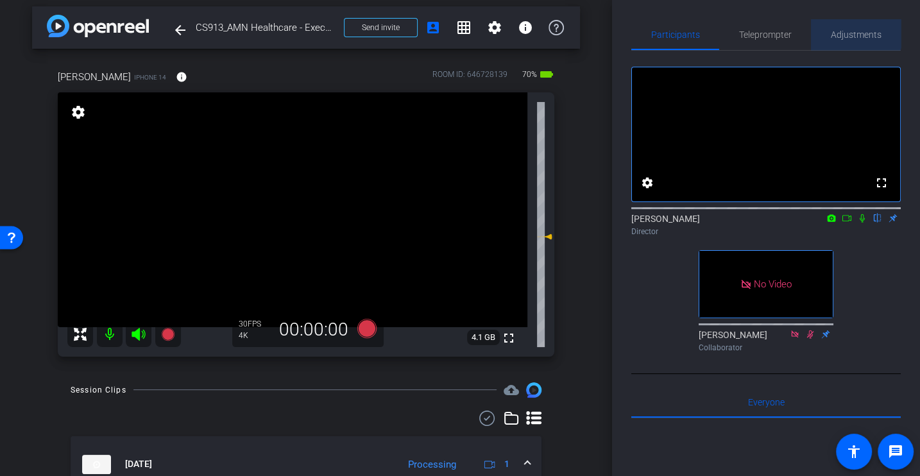
click at [850, 30] on span "Adjustments" at bounding box center [856, 34] width 51 height 9
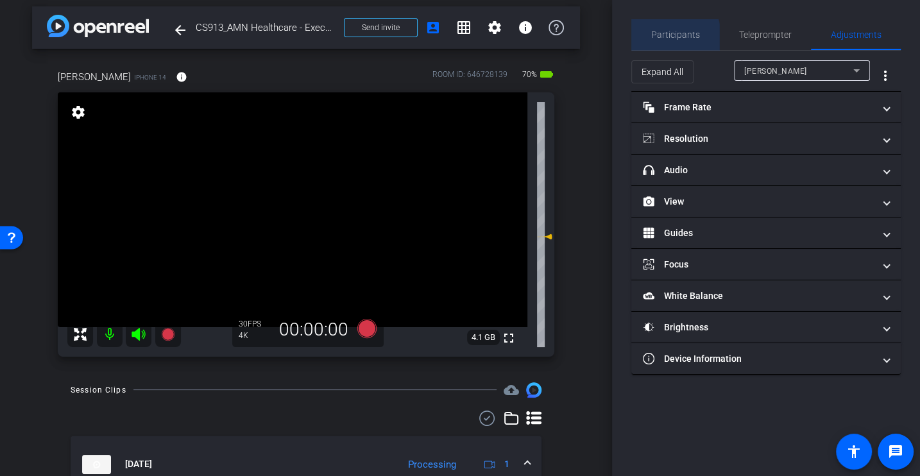
click at [662, 39] on span "Participants" at bounding box center [675, 34] width 49 height 9
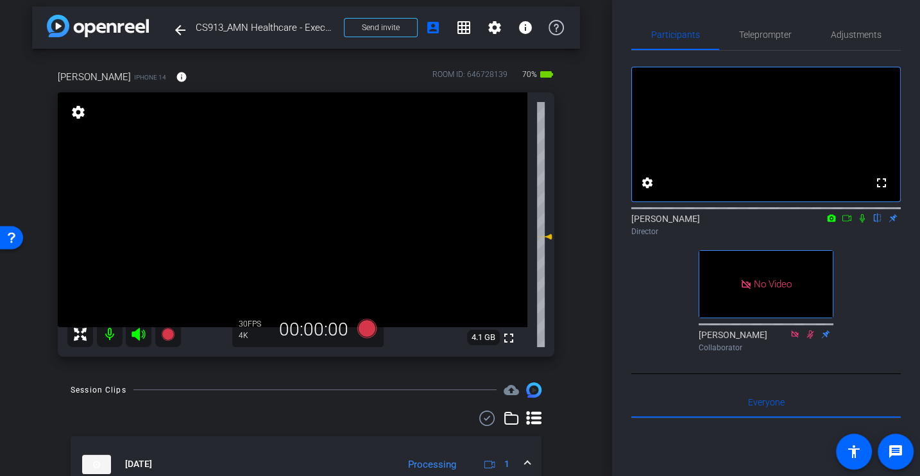
scroll to position [112, 0]
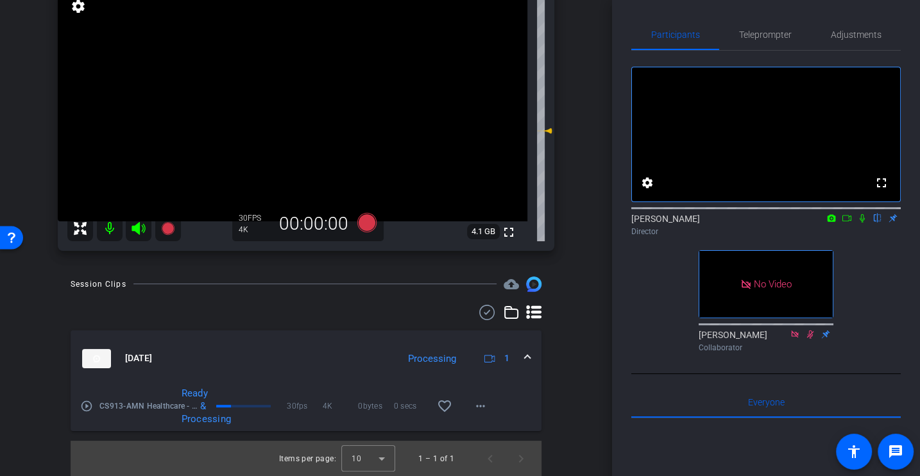
click at [91, 408] on mat-icon "play_circle_outline" at bounding box center [86, 406] width 13 height 13
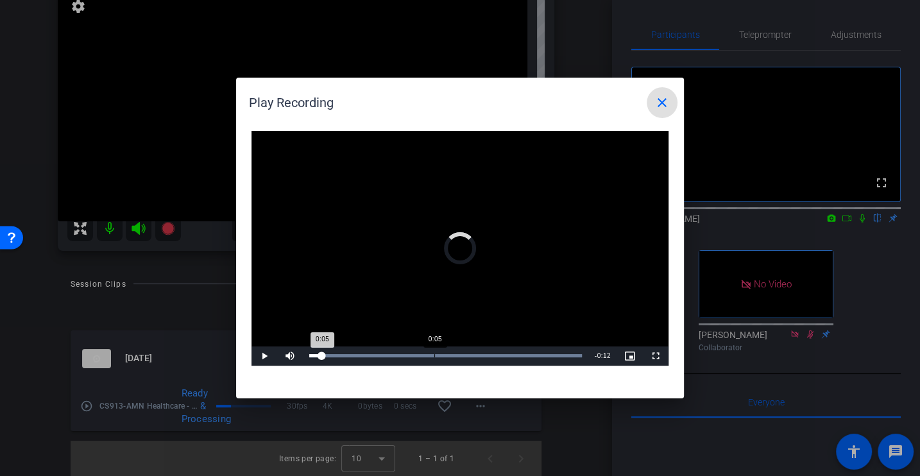
click at [434, 351] on div "Loaded : 100.00% 0:05 0:05" at bounding box center [446, 356] width 286 height 19
click at [514, 349] on div "Loaded : 100.00% 0:09 0:06" at bounding box center [446, 356] width 286 height 19
click at [658, 108] on mat-icon "close" at bounding box center [662, 102] width 15 height 15
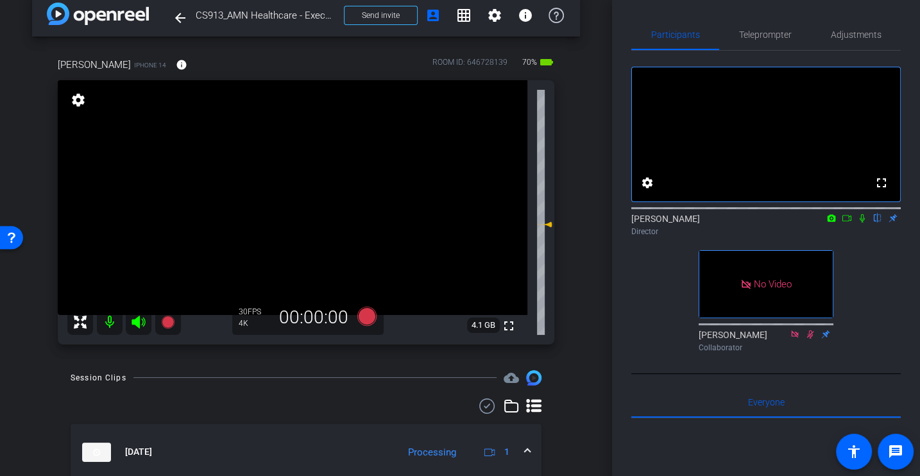
scroll to position [0, 0]
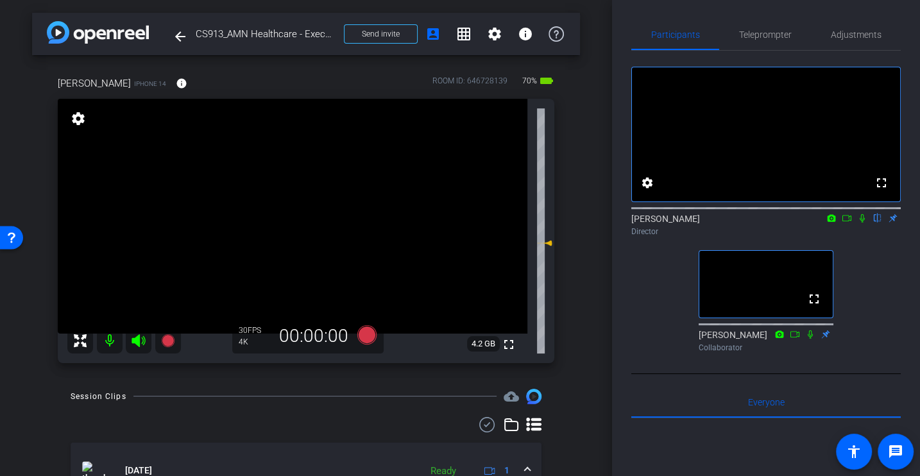
click at [867, 314] on div "fullscreen settings Alex Ferguson flip Director fullscreen Tahirah Collaborator" at bounding box center [767, 204] width 270 height 307
click at [899, 322] on div "fullscreen settings Alex Ferguson flip Director fullscreen Tahirah Collaborator" at bounding box center [767, 204] width 270 height 307
click at [883, 292] on div "fullscreen settings Alex Ferguson flip Director fullscreen Tahirah Collaborator" at bounding box center [767, 204] width 270 height 307
click at [645, 300] on div "fullscreen settings Alex Ferguson flip Director fullscreen Tahirah Collaborator" at bounding box center [767, 204] width 270 height 307
click at [863, 32] on span "Adjustments" at bounding box center [856, 34] width 51 height 9
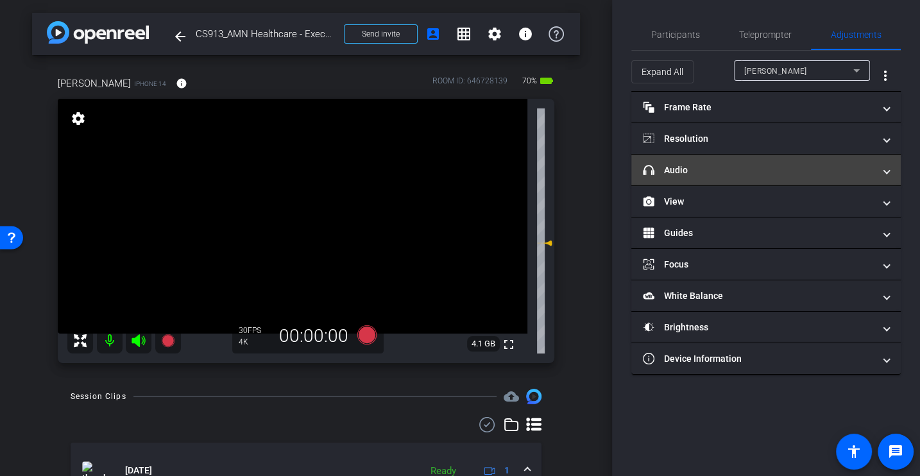
click at [675, 155] on mat-expansion-panel-header "headphone icon Audio" at bounding box center [767, 170] width 270 height 31
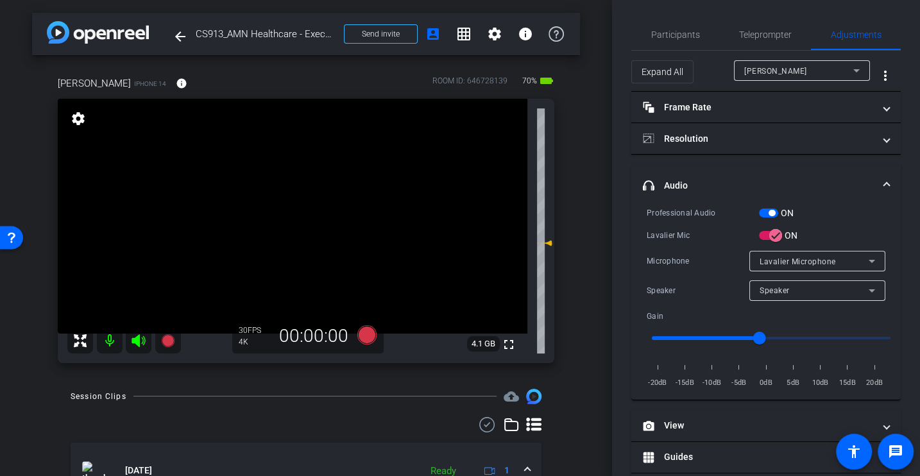
click at [703, 225] on div "Professional Audio ON Lavalier Mic ON Microphone Lavalier Microphone Speaker Sp…" at bounding box center [766, 298] width 239 height 184
click at [666, 248] on div "Professional Audio ON Lavalier Mic ON Microphone Lavalier Microphone Speaker Sp…" at bounding box center [766, 298] width 239 height 184
click at [368, 334] on icon at bounding box center [367, 334] width 19 height 19
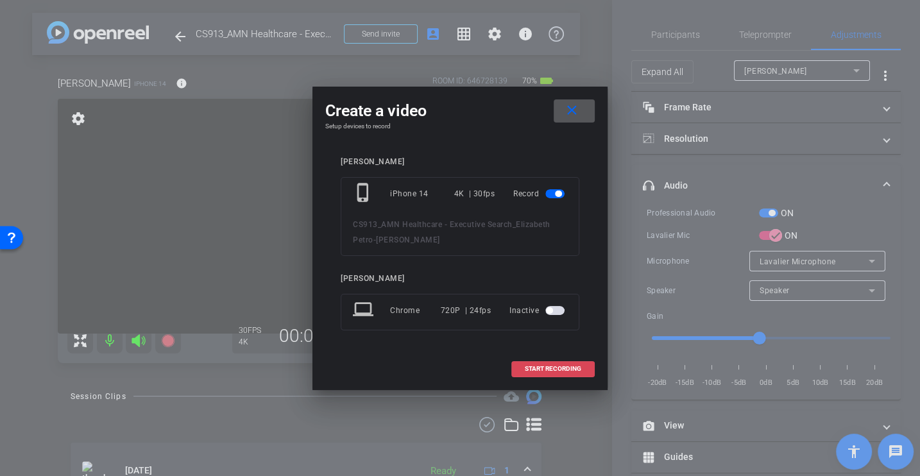
click at [555, 370] on span "START RECORDING" at bounding box center [553, 369] width 56 height 6
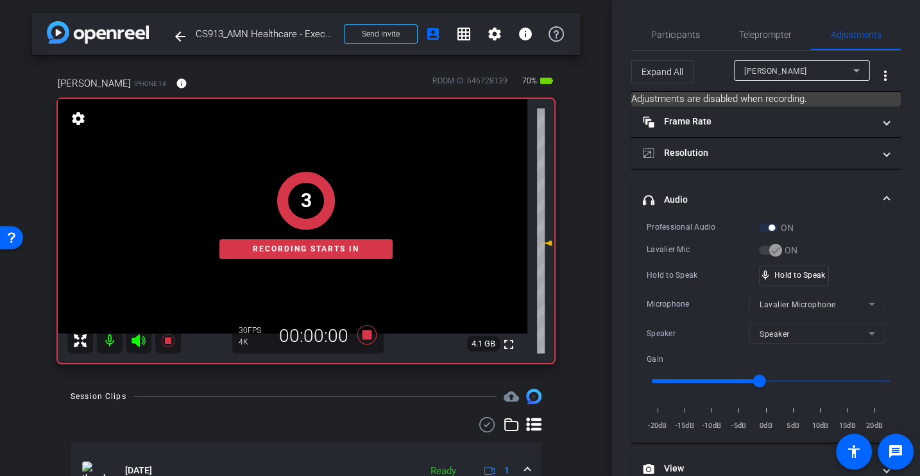
click at [668, 246] on div "Lavalier Mic" at bounding box center [703, 249] width 112 height 13
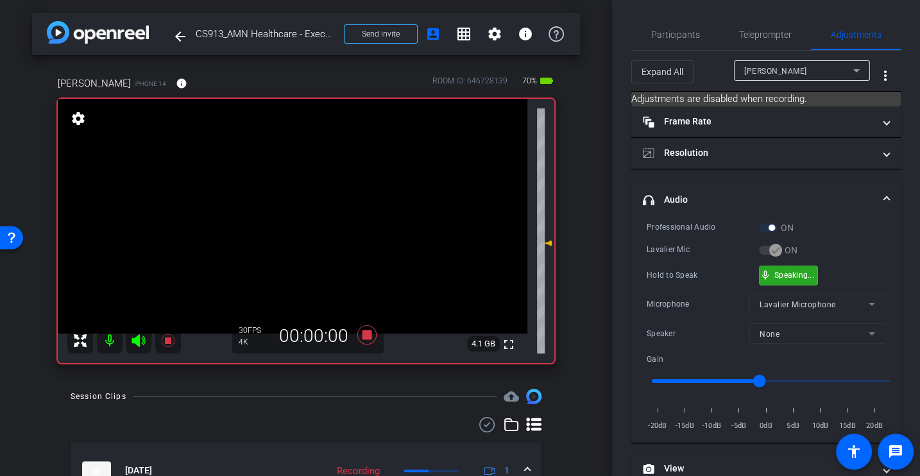
scroll to position [182, 0]
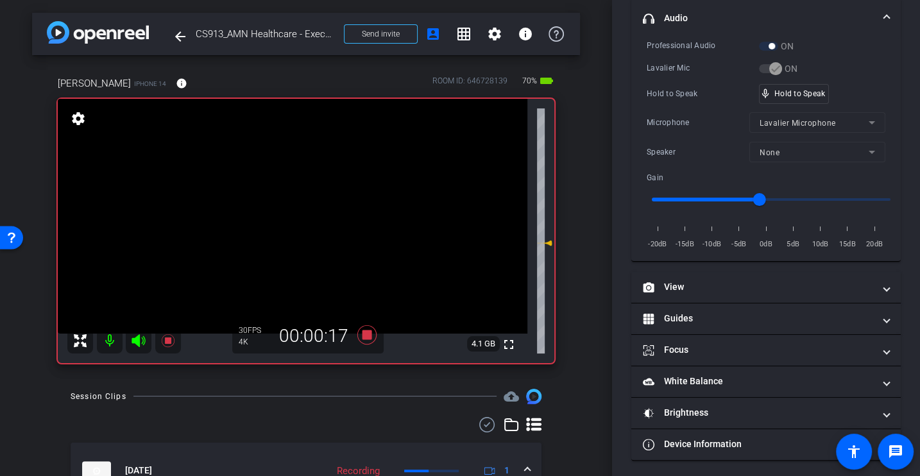
click at [685, 87] on div "Hold to Speak" at bounding box center [703, 93] width 112 height 13
click at [703, 116] on div "Microphone" at bounding box center [698, 122] width 103 height 13
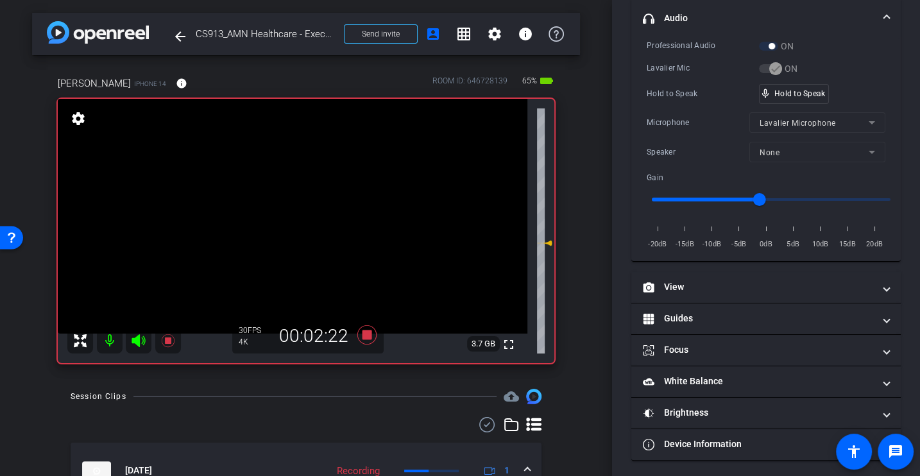
click at [691, 118] on div "Microphone" at bounding box center [698, 122] width 103 height 13
click at [692, 116] on div "Microphone" at bounding box center [698, 122] width 103 height 13
click at [683, 125] on div "Microphone" at bounding box center [698, 122] width 103 height 13
click at [682, 116] on div "Microphone" at bounding box center [698, 122] width 103 height 13
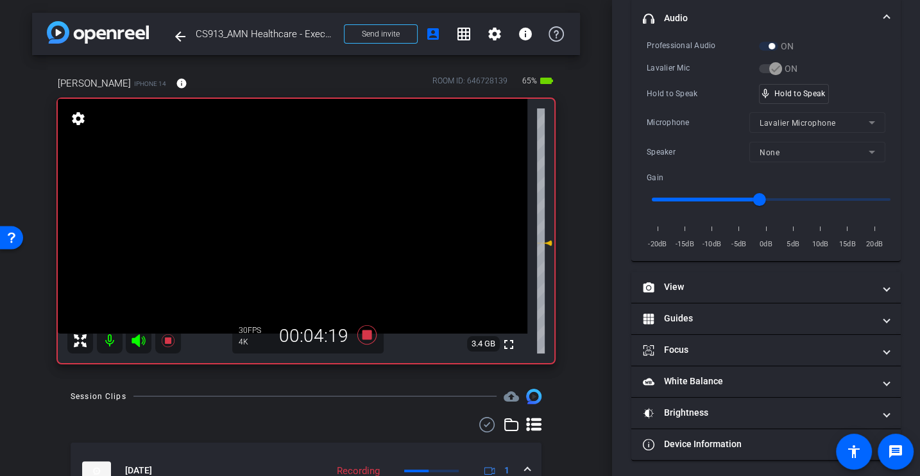
click at [682, 116] on div "Microphone" at bounding box center [698, 122] width 103 height 13
click at [681, 103] on div "Professional Audio ON Lavalier Mic ON Hold to Speak mic_none Hold to Speak Micr…" at bounding box center [766, 145] width 239 height 212
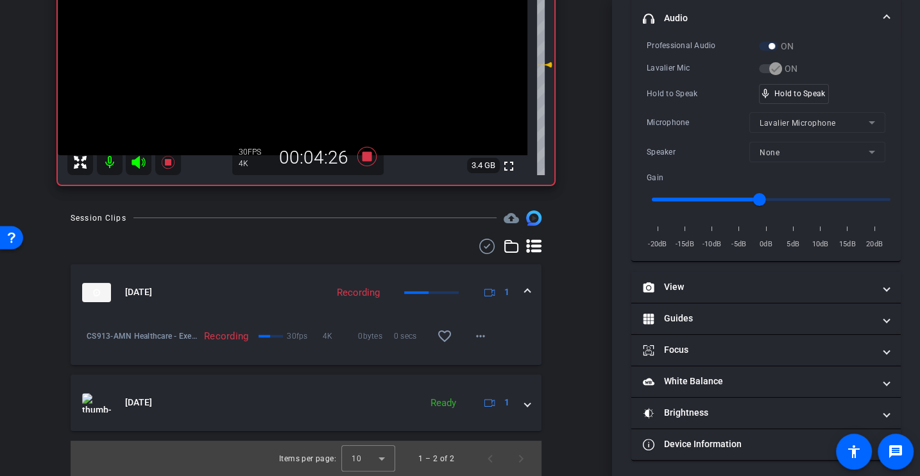
scroll to position [0, 0]
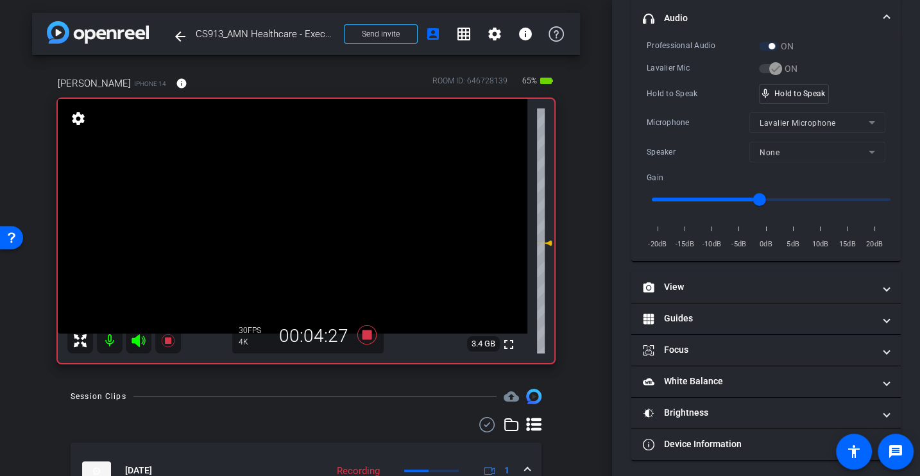
click at [684, 137] on div "Professional Audio ON Lavalier Mic ON Hold to Speak mic_none Hold to Speak Micr…" at bounding box center [766, 145] width 239 height 212
click at [684, 128] on div "Microphone Lavalier Microphone" at bounding box center [766, 122] width 239 height 21
click at [360, 333] on icon at bounding box center [367, 334] width 31 height 23
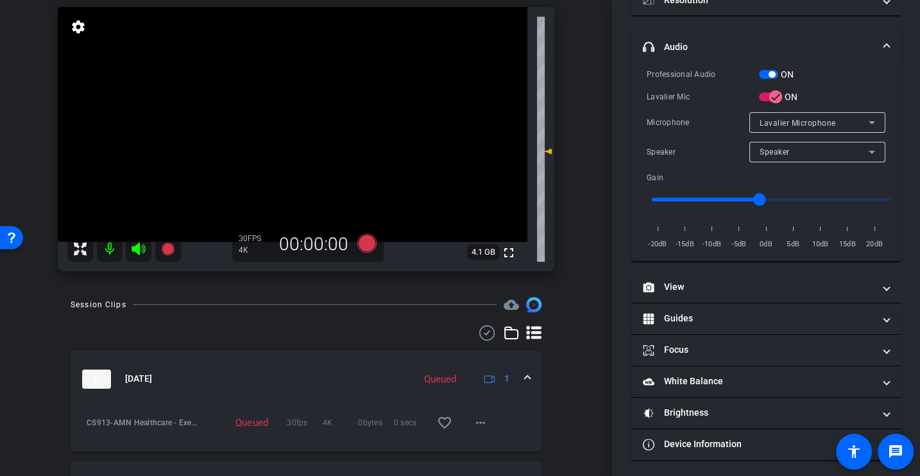
scroll to position [97, 0]
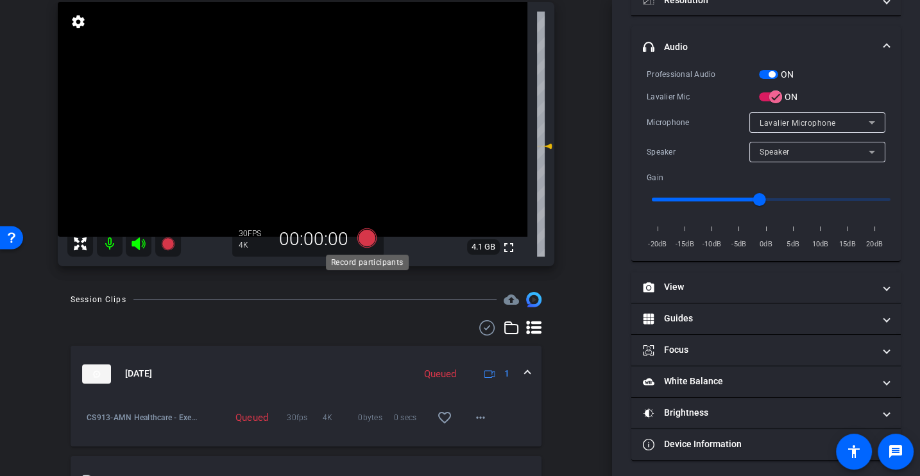
click at [370, 243] on icon at bounding box center [367, 237] width 19 height 19
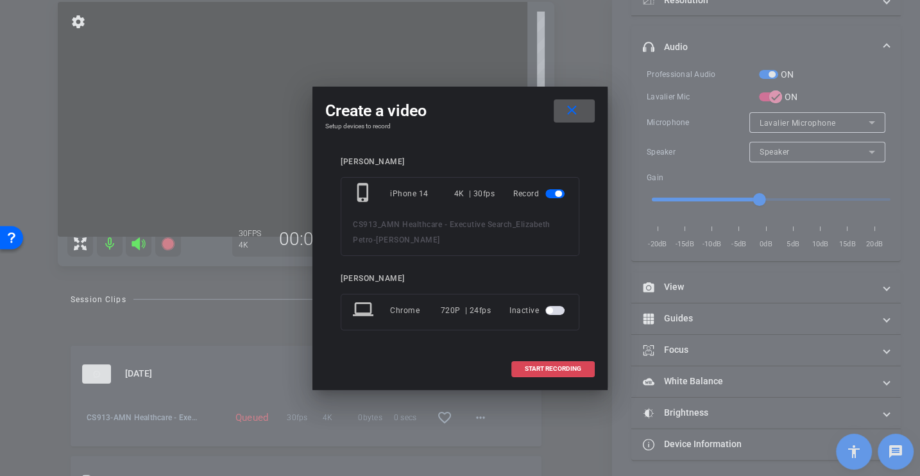
click at [562, 370] on span "START RECORDING" at bounding box center [553, 369] width 56 height 6
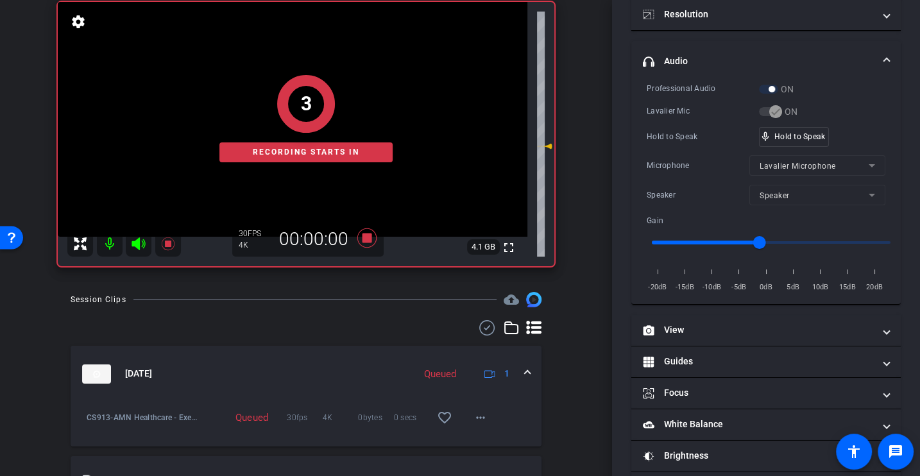
scroll to position [182, 0]
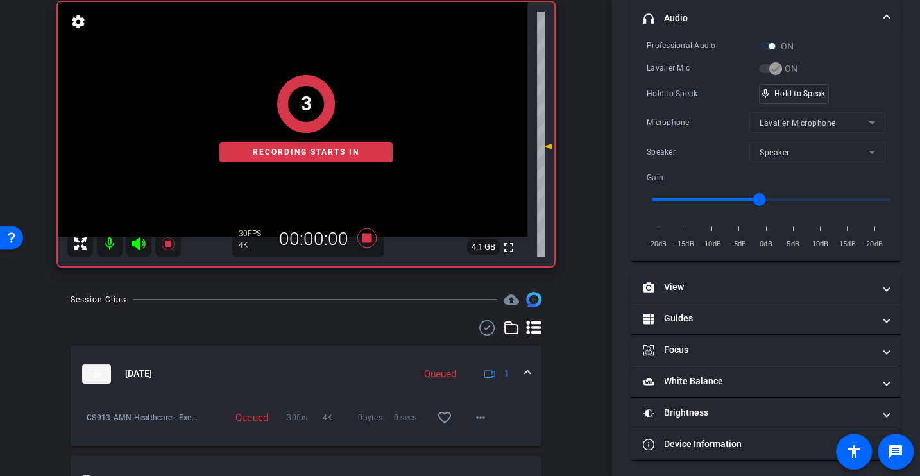
click at [668, 114] on div "Microphone Lavalier Microphone" at bounding box center [766, 122] width 239 height 21
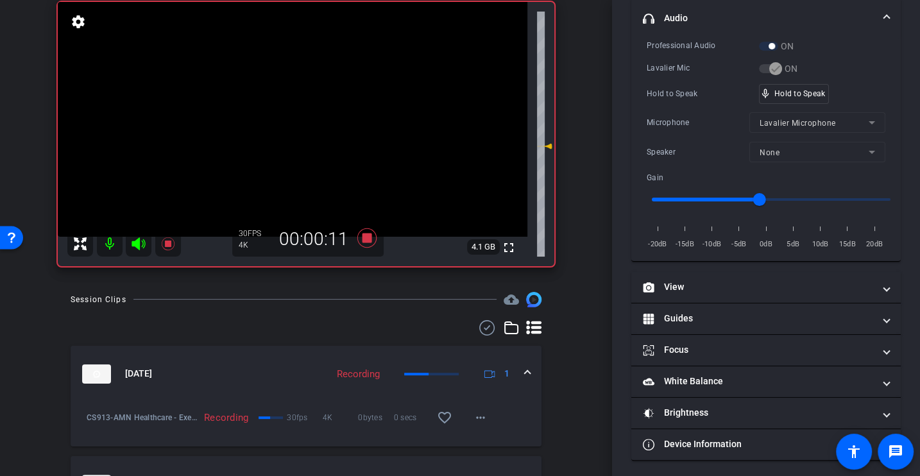
click at [668, 114] on div "Microphone Lavalier Microphone" at bounding box center [766, 122] width 239 height 21
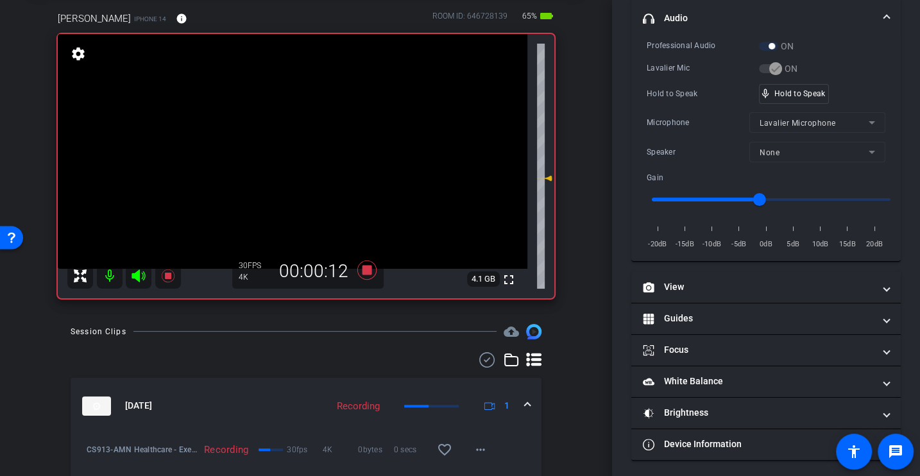
scroll to position [53, 0]
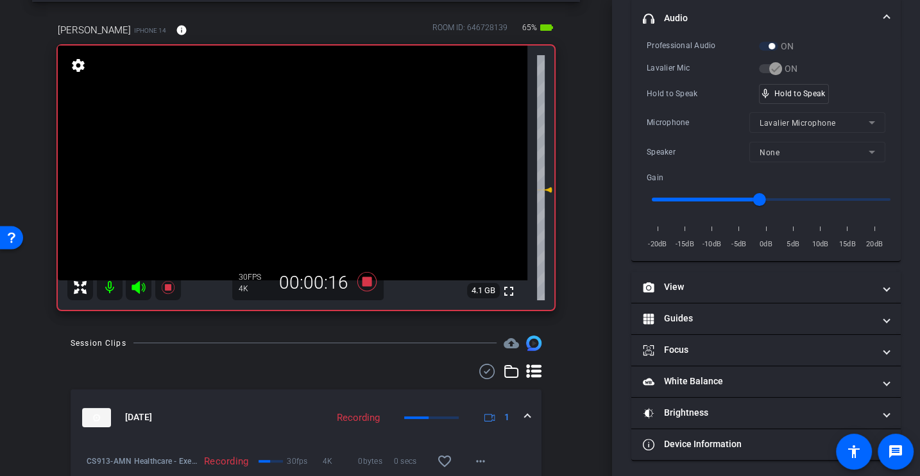
click at [705, 77] on div "Professional Audio ON Lavalier Mic ON Hold to Speak mic_none Hold to Speak Micr…" at bounding box center [766, 145] width 239 height 212
click at [679, 101] on div "Hold to Speak mic_none Hold to Speak" at bounding box center [766, 94] width 239 height 20
click at [694, 98] on div "Hold to Speak" at bounding box center [703, 93] width 112 height 13
click at [706, 98] on div "Hold to Speak" at bounding box center [703, 93] width 112 height 13
click at [695, 121] on div "Microphone" at bounding box center [698, 122] width 103 height 13
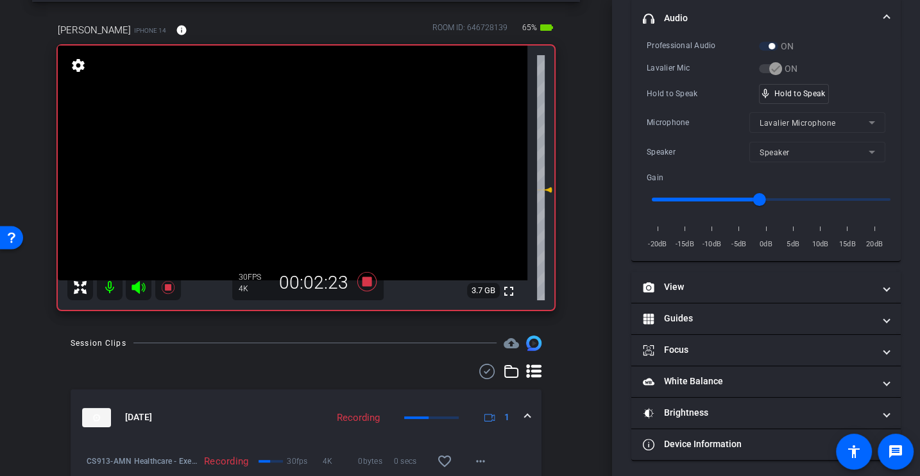
click at [695, 121] on div "Microphone" at bounding box center [698, 122] width 103 height 13
click at [685, 123] on div "Microphone" at bounding box center [698, 122] width 103 height 13
click at [363, 282] on icon at bounding box center [367, 281] width 19 height 19
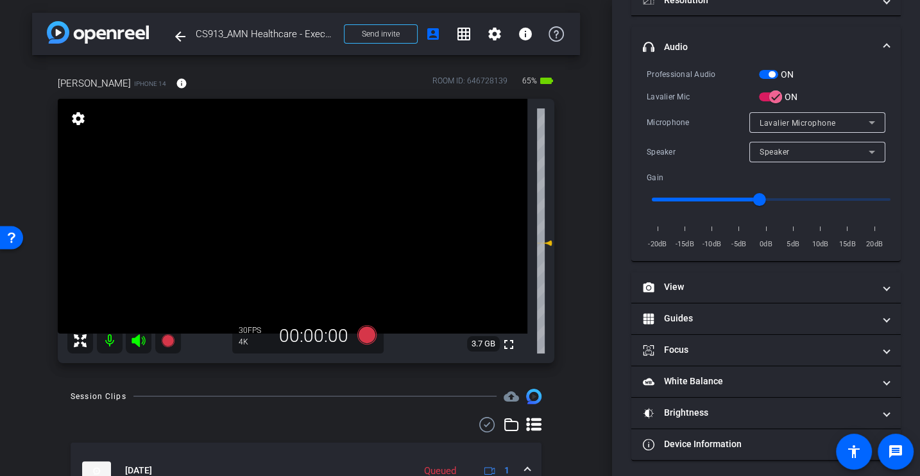
scroll to position [0, 0]
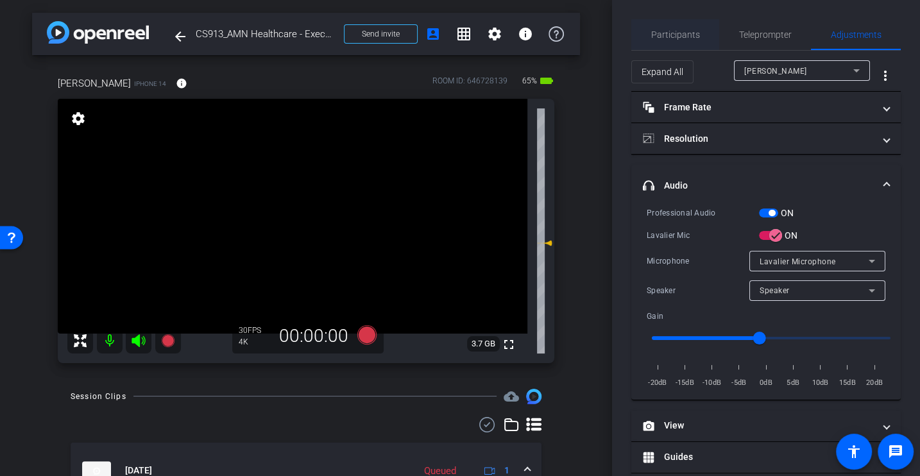
click at [669, 27] on span "Participants" at bounding box center [675, 34] width 49 height 31
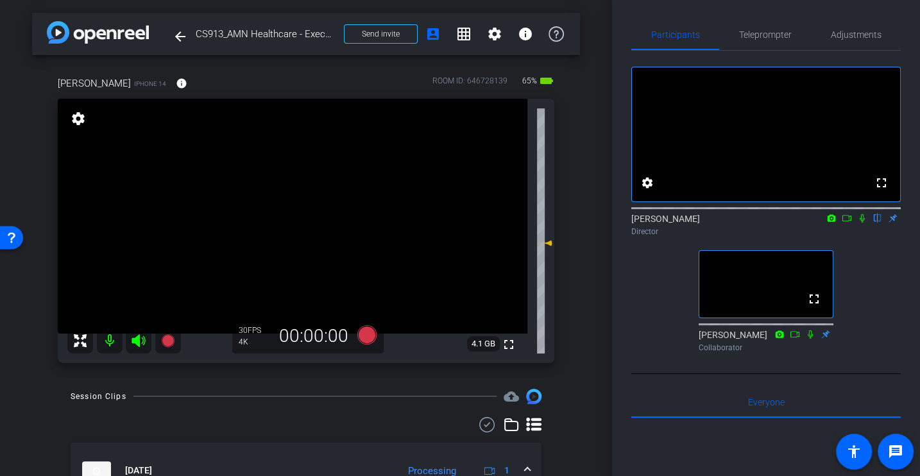
click at [870, 279] on div "fullscreen settings Alex Ferguson flip Director fullscreen Tahirah Collaborator" at bounding box center [767, 204] width 270 height 307
click at [643, 347] on div "fullscreen settings Alex Ferguson flip Director fullscreen Tahirah Collaborator" at bounding box center [767, 204] width 270 height 307
click at [364, 385] on div "arrow_back CS913_AMN Healthcare - Executive Search_Elizabeth Petro Back to proj…" at bounding box center [306, 238] width 612 height 476
click at [637, 280] on div "fullscreen settings Alex Ferguson flip Director fullscreen Tahirah Collaborator" at bounding box center [767, 204] width 270 height 307
click at [633, 341] on div "fullscreen settings Alex Ferguson flip Director fullscreen Tahirah Collaborator" at bounding box center [767, 204] width 270 height 307
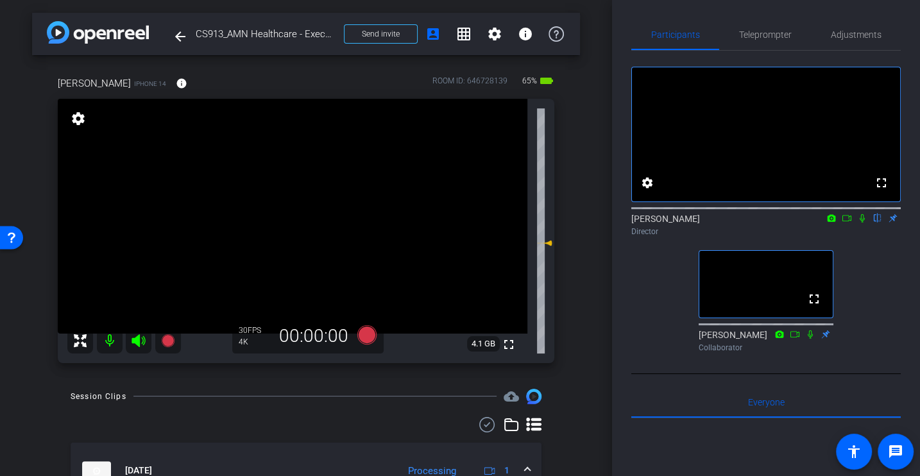
click at [656, 327] on div "fullscreen settings Alex Ferguson flip Director fullscreen Tahirah Collaborator" at bounding box center [767, 204] width 270 height 307
click at [639, 340] on div "fullscreen settings Alex Ferguson flip Director fullscreen Tahirah Collaborator" at bounding box center [767, 204] width 270 height 307
click at [655, 338] on div "fullscreen settings Alex Ferguson flip Director fullscreen Tahirah Collaborator" at bounding box center [767, 204] width 270 height 307
click at [591, 273] on div "arrow_back CS913_AMN Healthcare - Executive Search_Elizabeth Petro Back to proj…" at bounding box center [306, 238] width 612 height 476
click at [574, 298] on div "Betty Petro iPhone 14 info ROOM ID: 646728139 60% battery_std fullscreen settin…" at bounding box center [306, 215] width 548 height 321
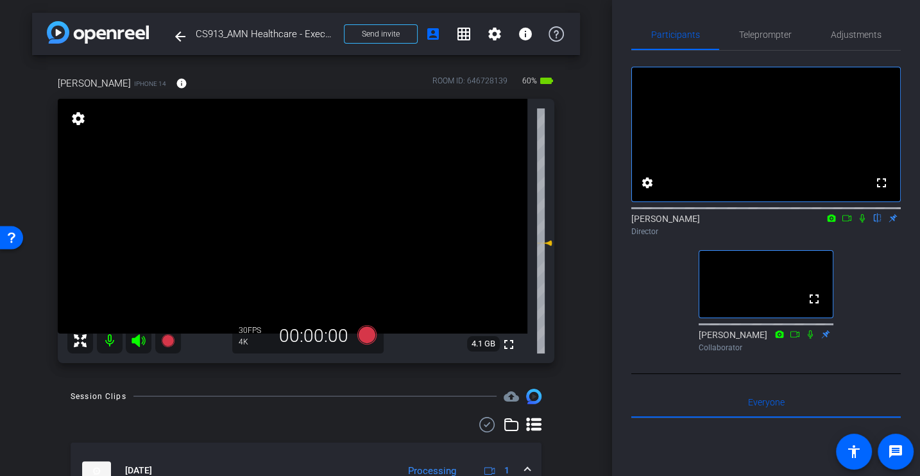
click at [659, 291] on div "fullscreen settings Alex Ferguson flip Director fullscreen Tahirah Collaborator" at bounding box center [767, 204] width 270 height 307
click at [370, 331] on icon at bounding box center [367, 334] width 19 height 19
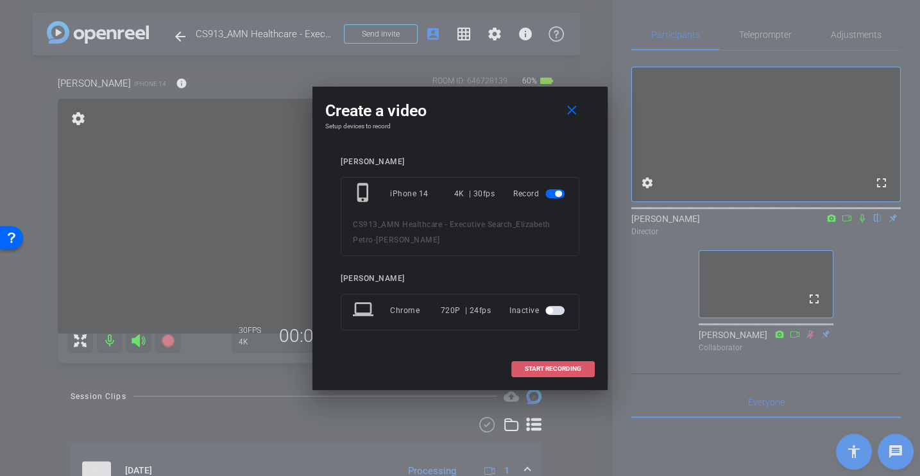
click at [566, 368] on span "START RECORDING" at bounding box center [553, 369] width 56 height 6
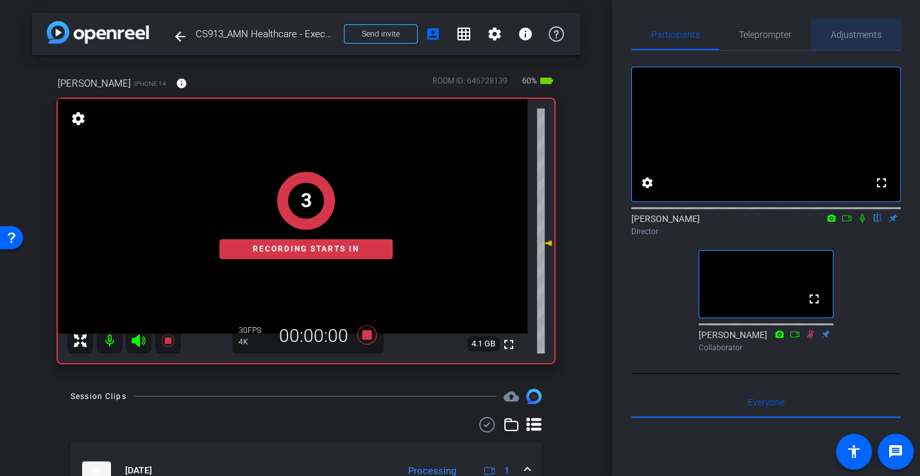
click at [866, 24] on span "Adjustments" at bounding box center [856, 34] width 51 height 31
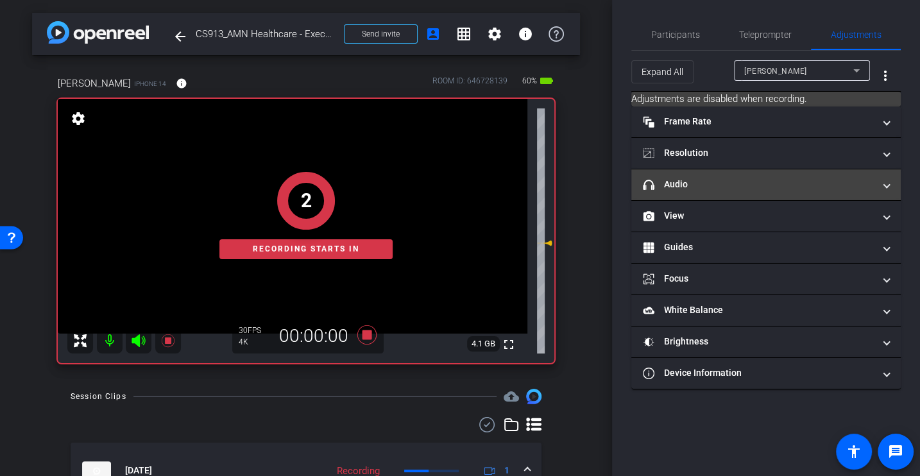
click at [681, 182] on mat-panel-title "headphone icon Audio" at bounding box center [758, 184] width 231 height 13
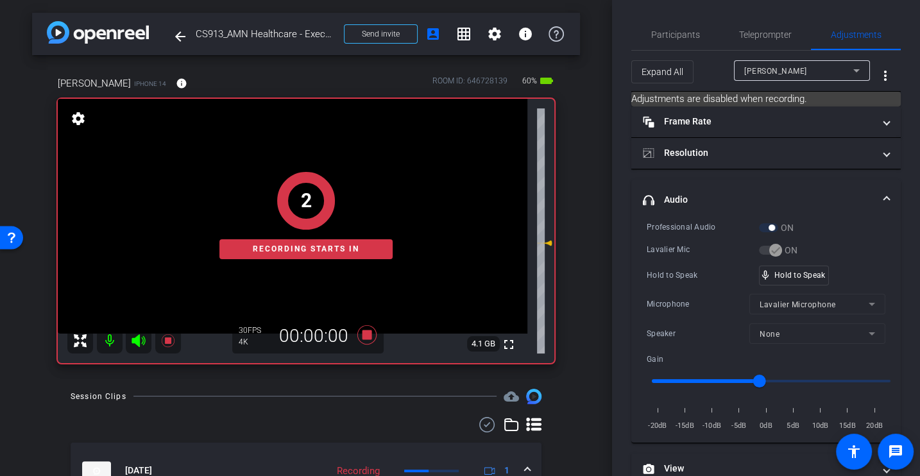
click at [691, 255] on div "Lavalier Mic" at bounding box center [703, 249] width 112 height 13
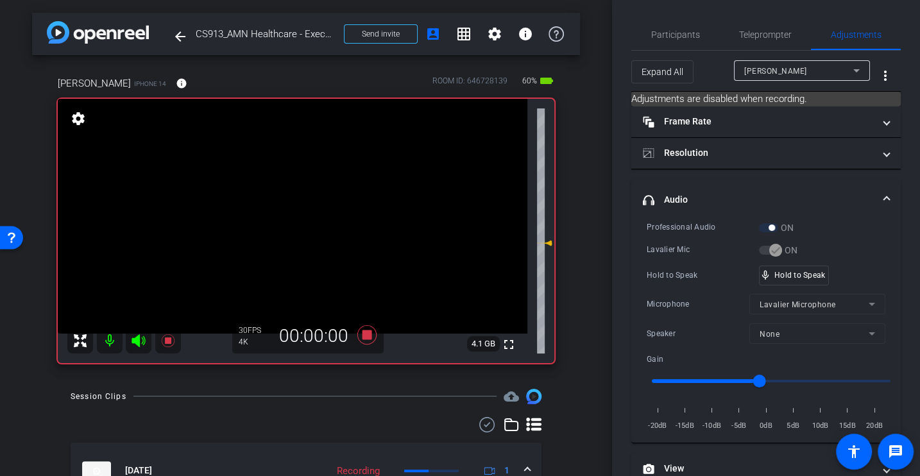
click at [669, 251] on div "Lavalier Mic" at bounding box center [703, 249] width 112 height 13
click at [680, 277] on div "Hold to Speak" at bounding box center [703, 275] width 112 height 13
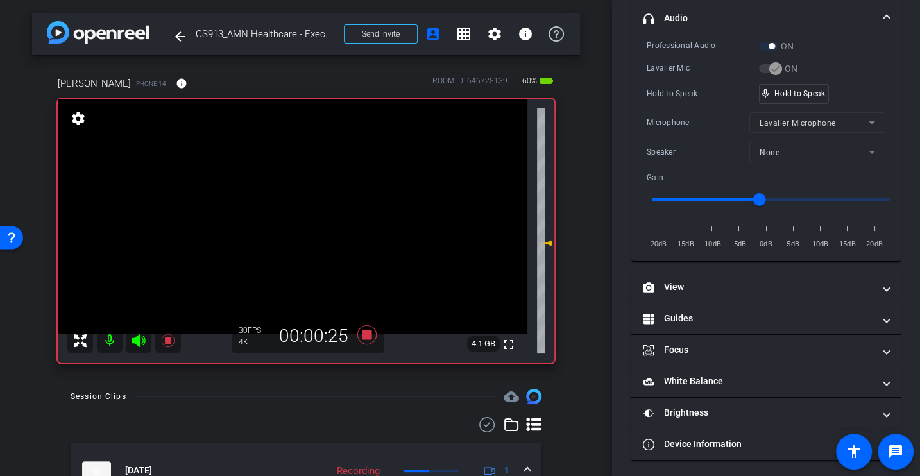
click at [686, 95] on div "Hold to Speak" at bounding box center [703, 93] width 112 height 13
click at [367, 336] on icon at bounding box center [367, 334] width 19 height 19
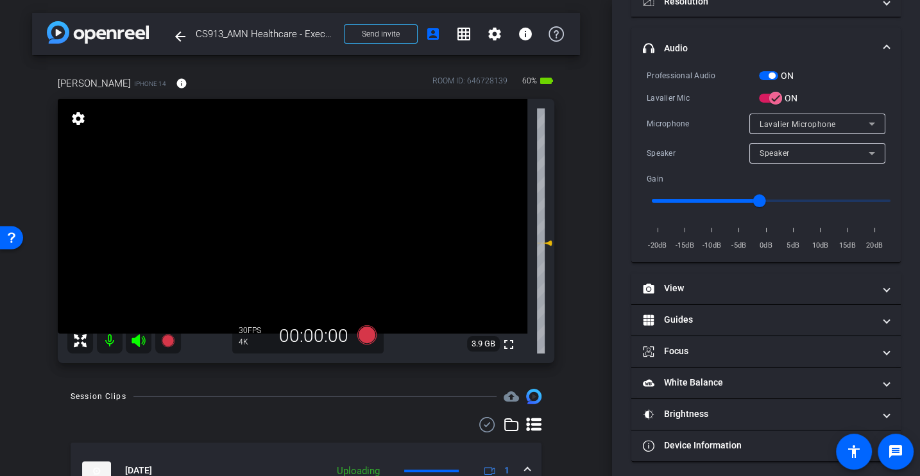
scroll to position [0, 0]
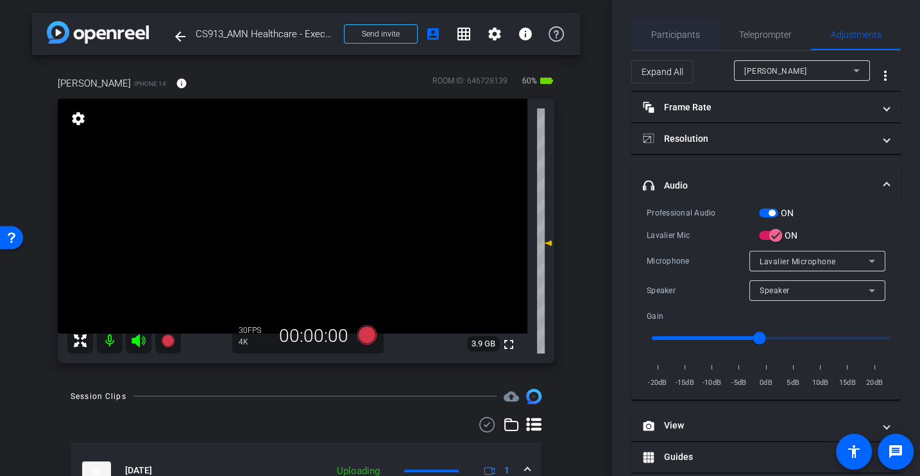
click at [677, 40] on span "Participants" at bounding box center [675, 34] width 49 height 31
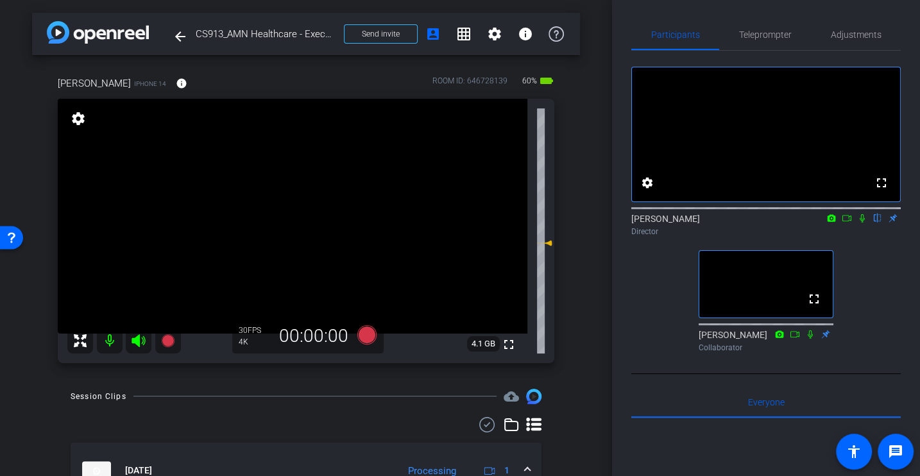
click at [657, 358] on div "fullscreen settings Alex Ferguson flip Director fullscreen Tahirah Collaborator" at bounding box center [767, 204] width 270 height 307
click at [656, 347] on div "fullscreen settings Alex Ferguson flip Director fullscreen Tahirah Collaborator" at bounding box center [767, 204] width 270 height 307
click at [651, 342] on div "fullscreen settings Alex Ferguson flip Director fullscreen Tahirah Collaborator" at bounding box center [767, 204] width 270 height 307
click at [363, 385] on div "arrow_back CS913_AMN Healthcare - Executive Search_Elizabeth Petro Back to proj…" at bounding box center [306, 238] width 612 height 476
click at [370, 336] on icon at bounding box center [367, 334] width 19 height 19
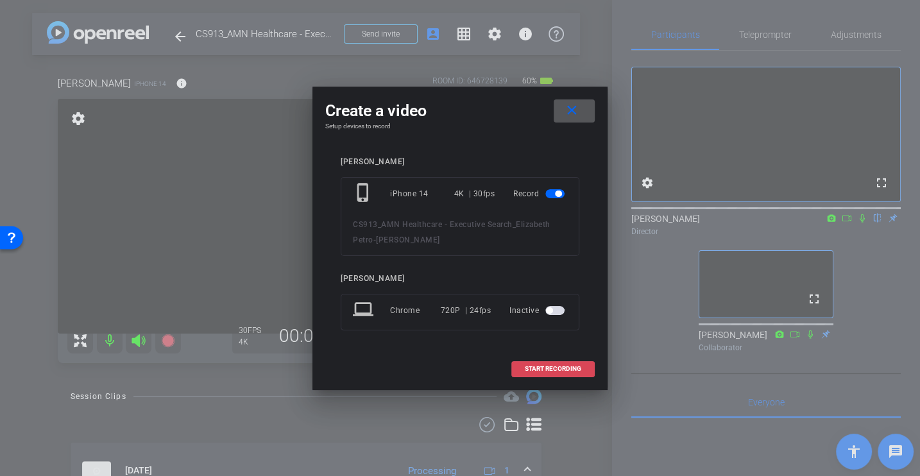
click at [557, 368] on span "START RECORDING" at bounding box center [553, 369] width 56 height 6
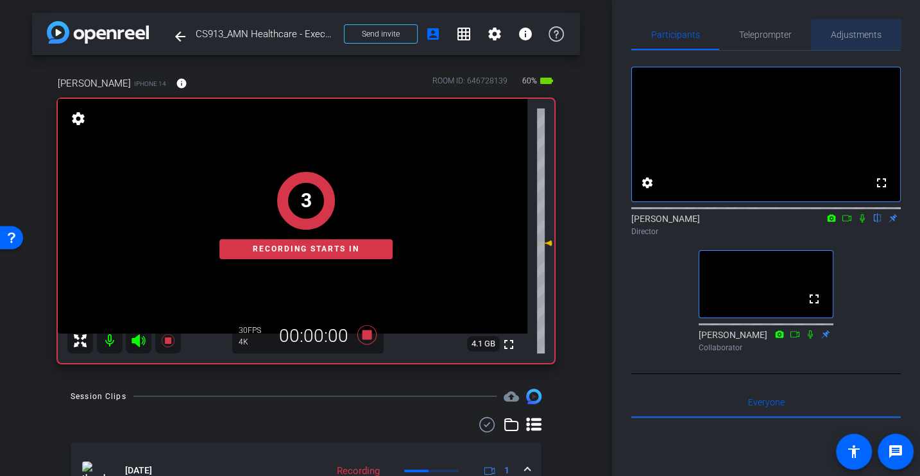
click at [847, 26] on span "Adjustments" at bounding box center [856, 34] width 51 height 31
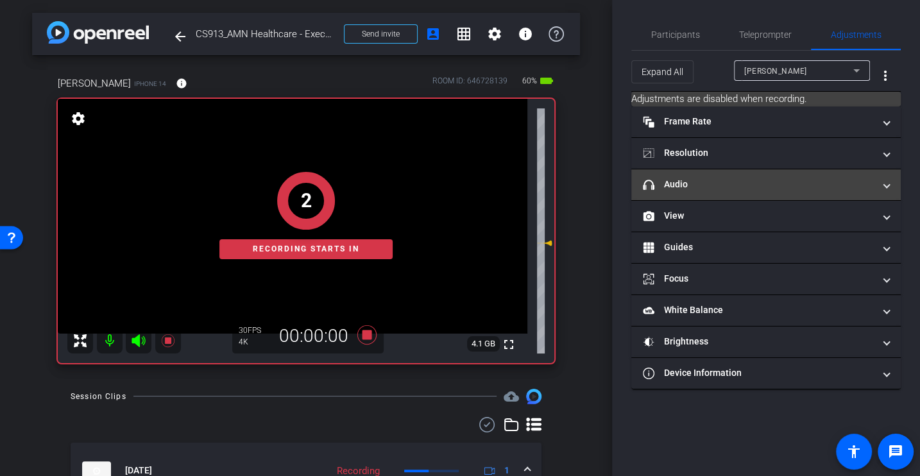
click at [686, 185] on mat-panel-title "headphone icon Audio" at bounding box center [758, 184] width 231 height 13
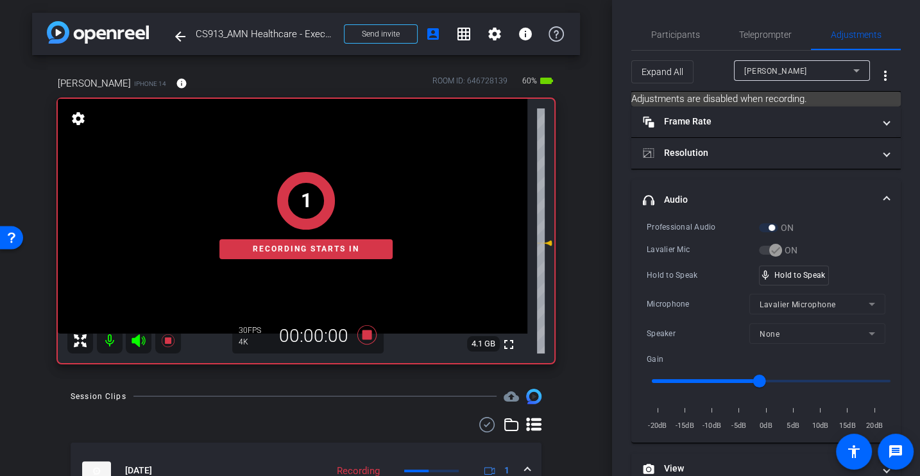
click at [677, 262] on div "Professional Audio ON Lavalier Mic ON Hold to Speak mic_none Hold to Speak Micr…" at bounding box center [766, 327] width 239 height 212
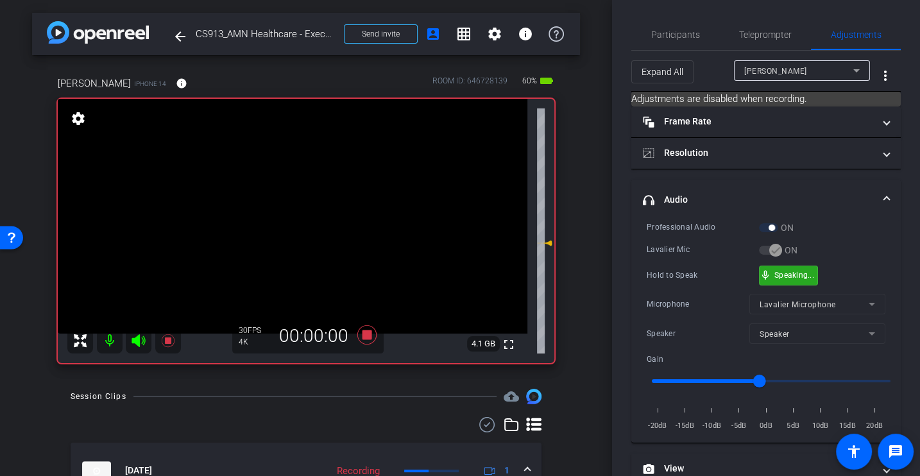
scroll to position [182, 0]
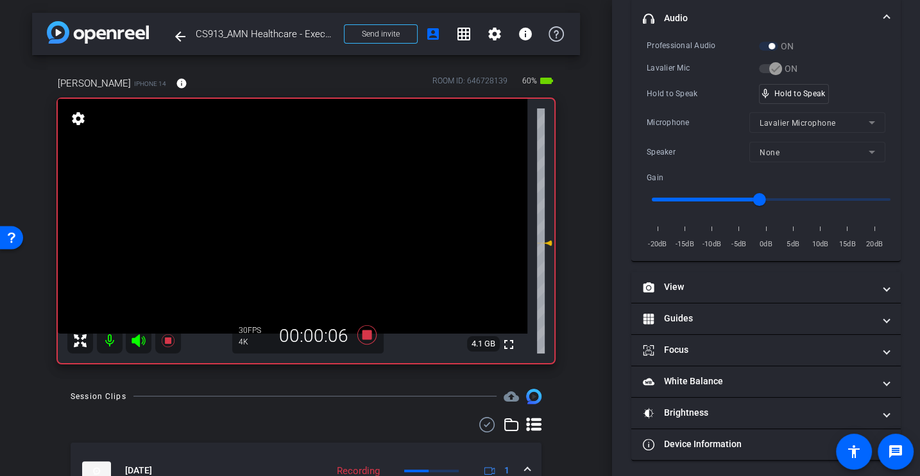
click at [673, 75] on div "Professional Audio ON Lavalier Mic ON Hold to Speak mic_none Hold to Speak Micr…" at bounding box center [766, 145] width 239 height 212
click at [680, 94] on div "Hold to Speak" at bounding box center [703, 93] width 112 height 13
click at [366, 334] on icon at bounding box center [367, 334] width 19 height 19
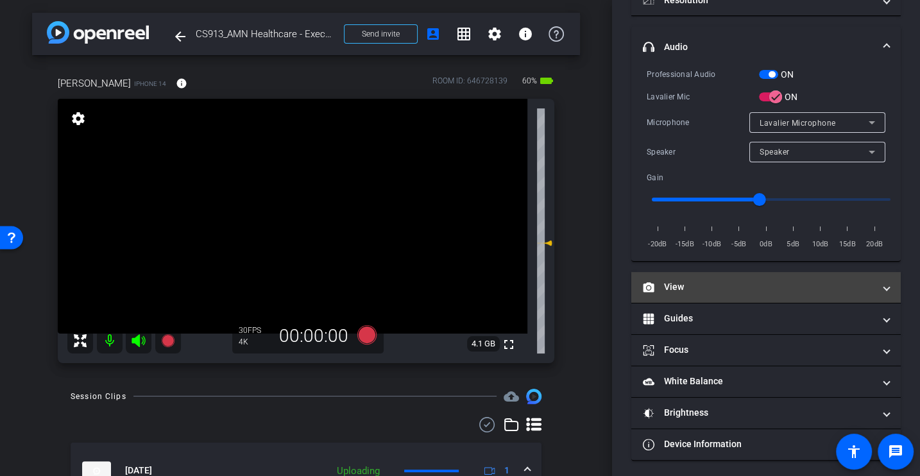
scroll to position [0, 0]
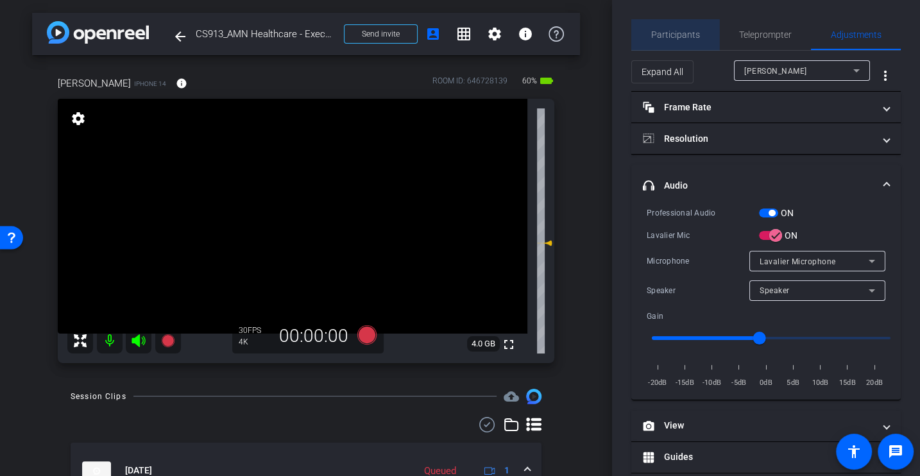
click at [684, 25] on span "Participants" at bounding box center [675, 34] width 49 height 31
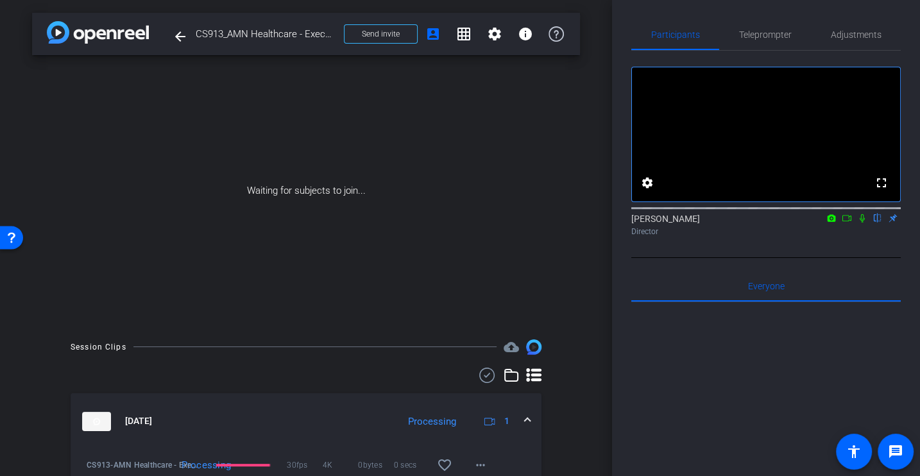
click at [846, 223] on icon at bounding box center [847, 218] width 10 height 9
click at [884, 224] on mat-icon at bounding box center [877, 218] width 15 height 12
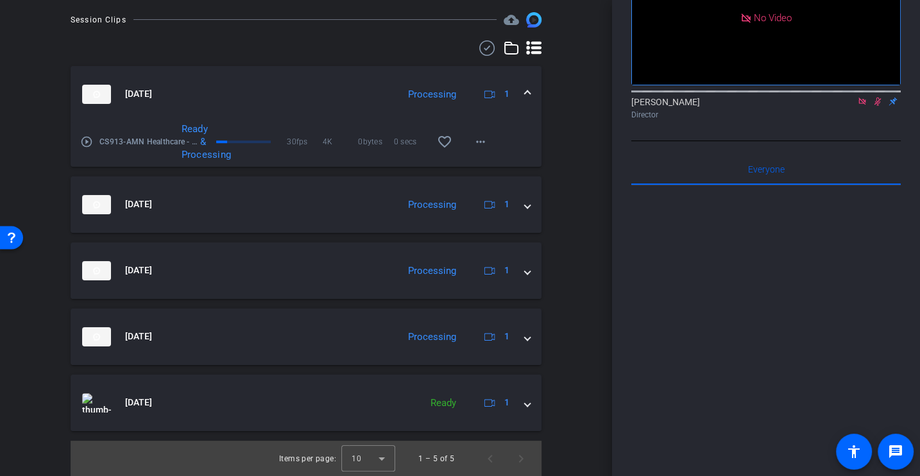
scroll to position [254, 0]
